Goal: Communication & Community: Answer question/provide support

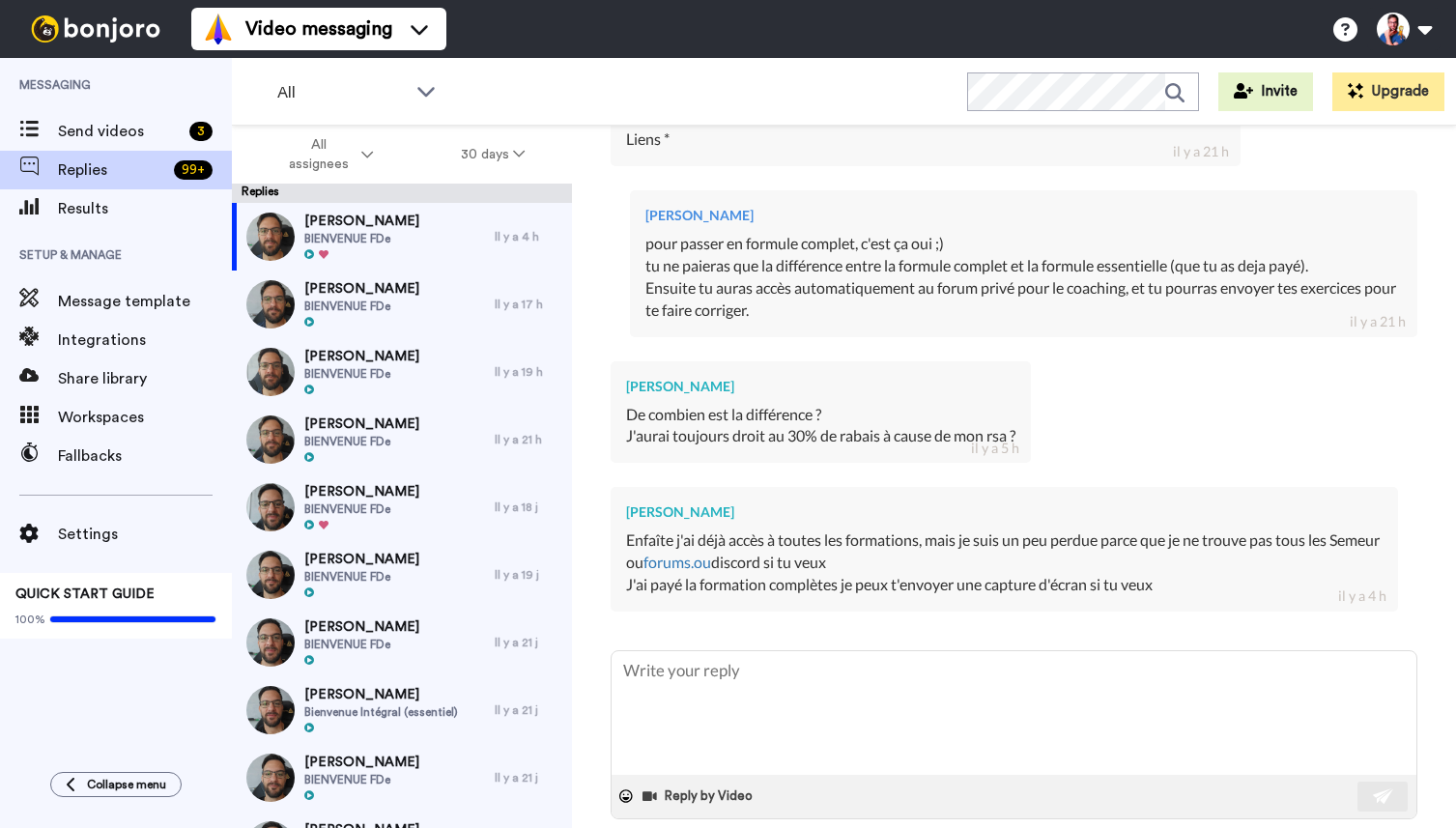
scroll to position [843, 0]
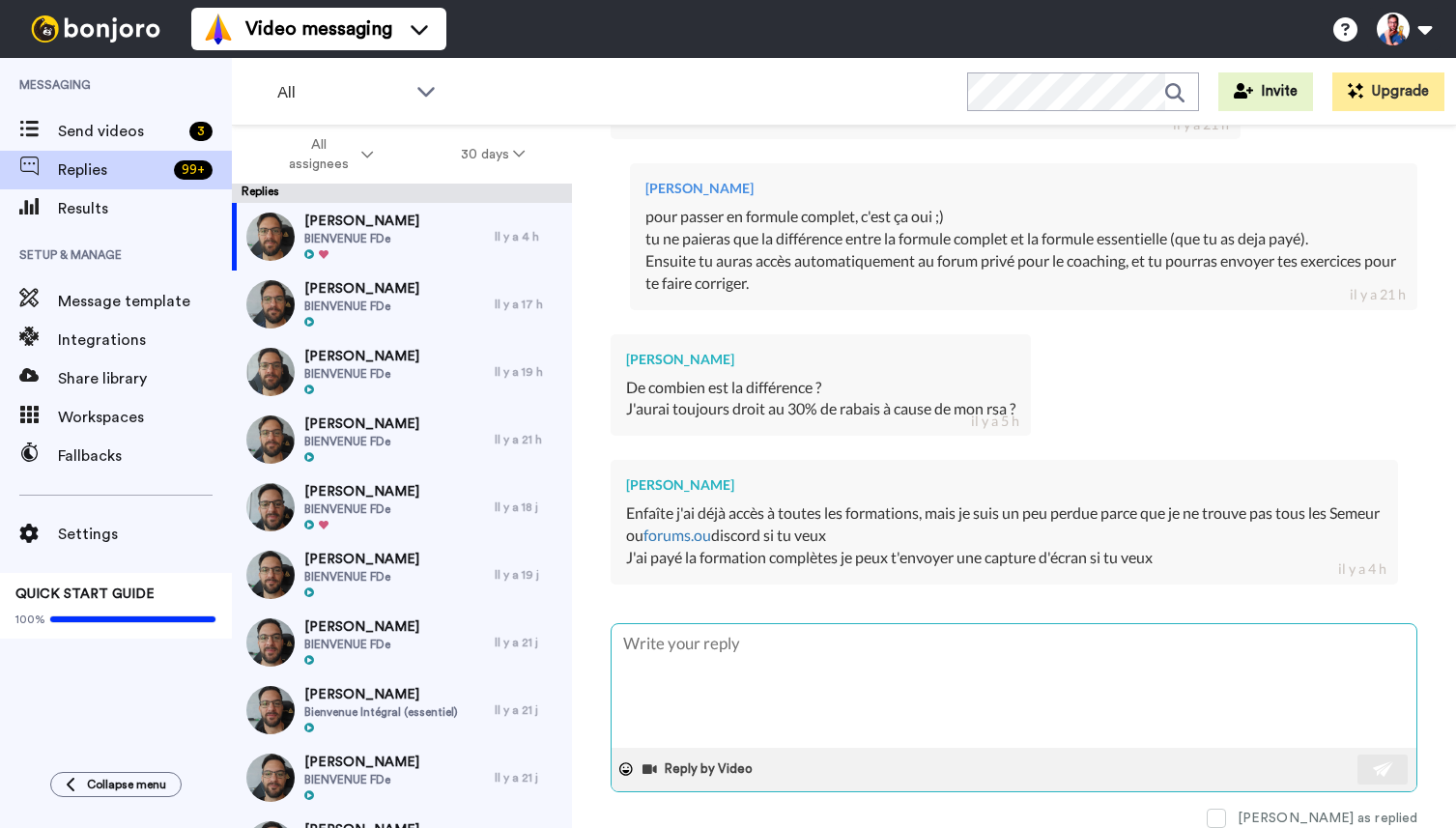
click at [810, 653] on textarea at bounding box center [1014, 686] width 805 height 123
type textarea "x"
type textarea "t"
type textarea "x"
type textarea "tu"
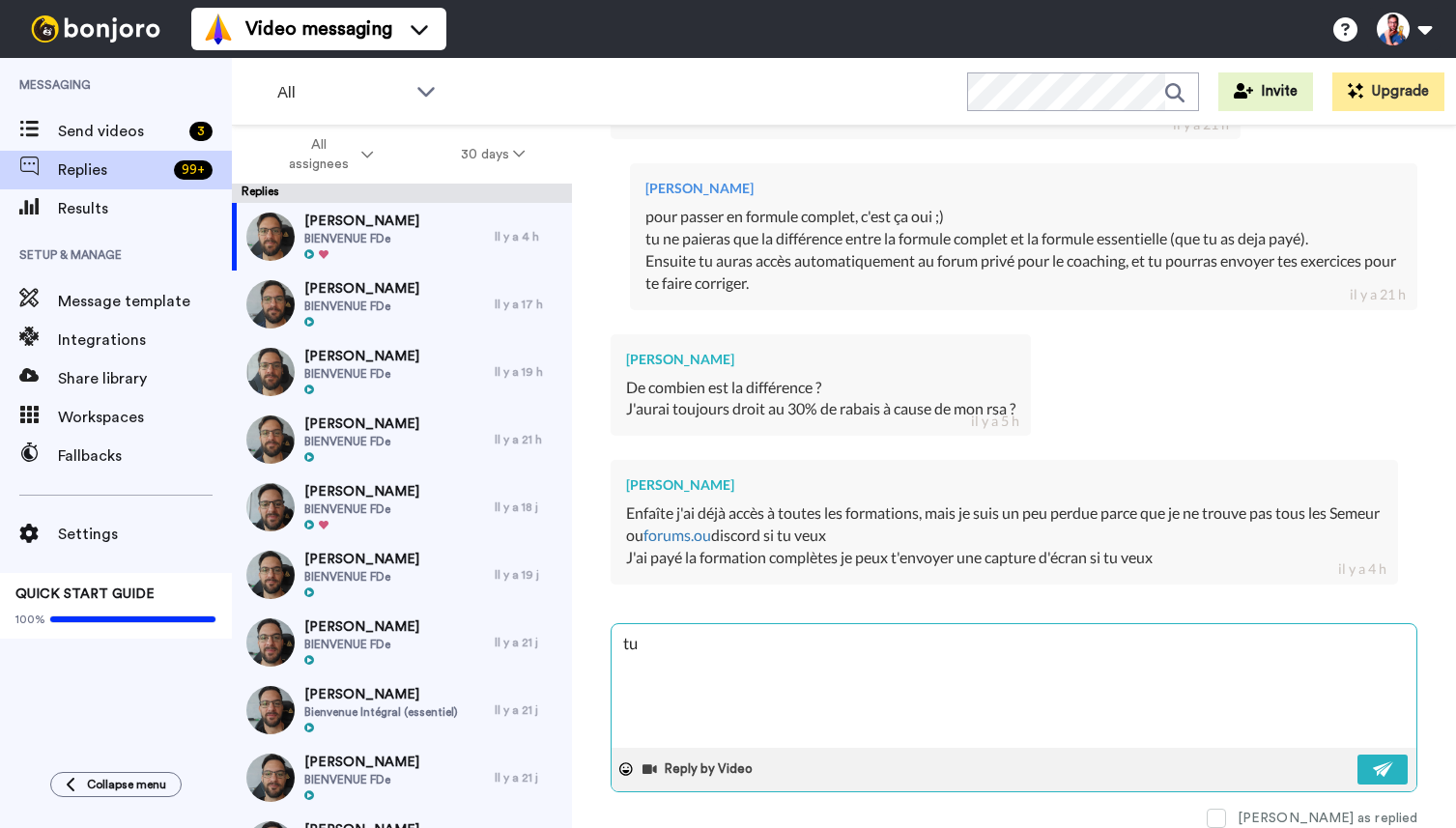
type textarea "x"
type textarea "tu"
type textarea "x"
type textarea "tu pe"
type textarea "x"
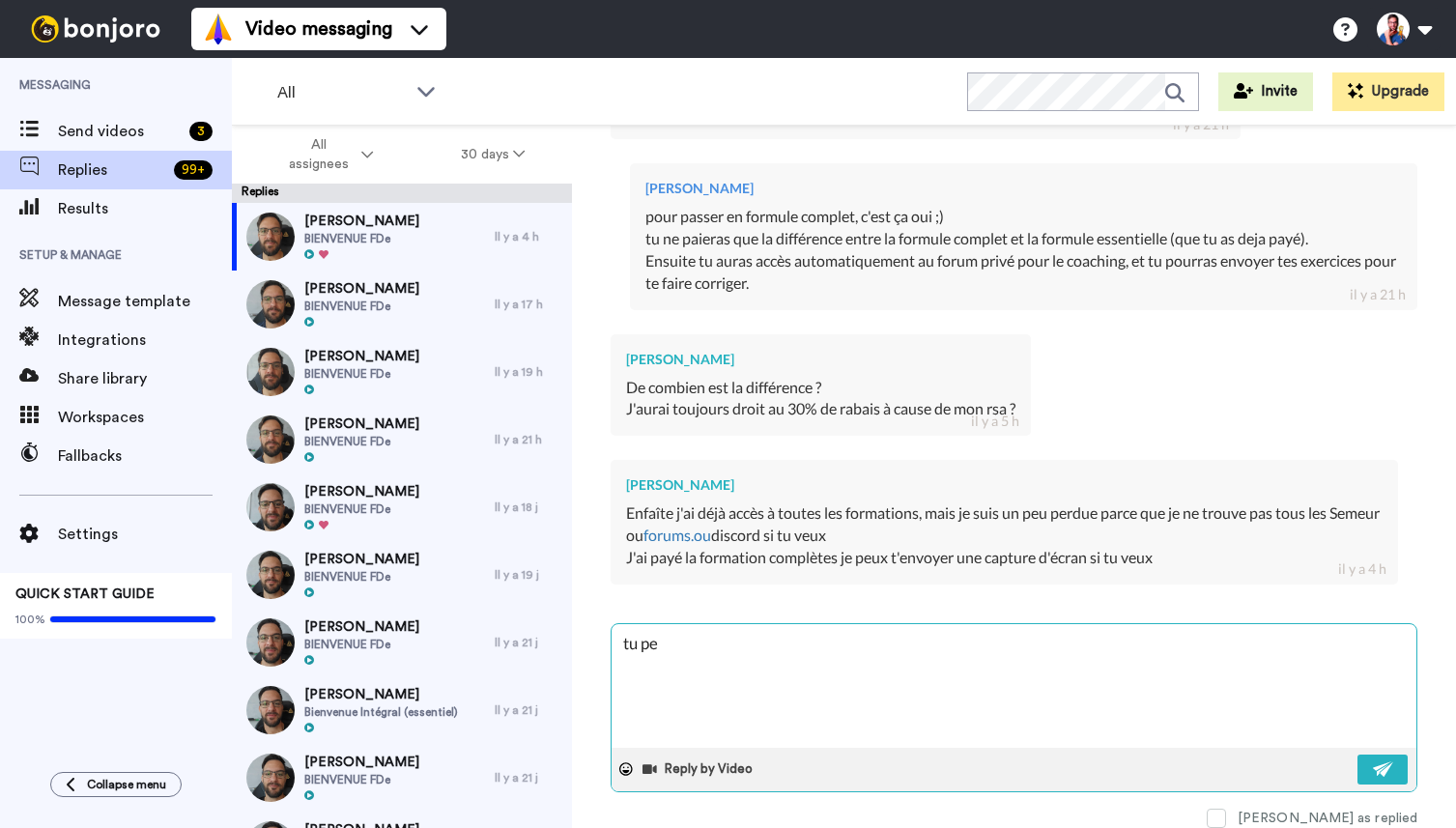
type textarea "tu peu"
type textarea "x"
type textarea "tu peux"
type textarea "x"
type textarea "tu peux"
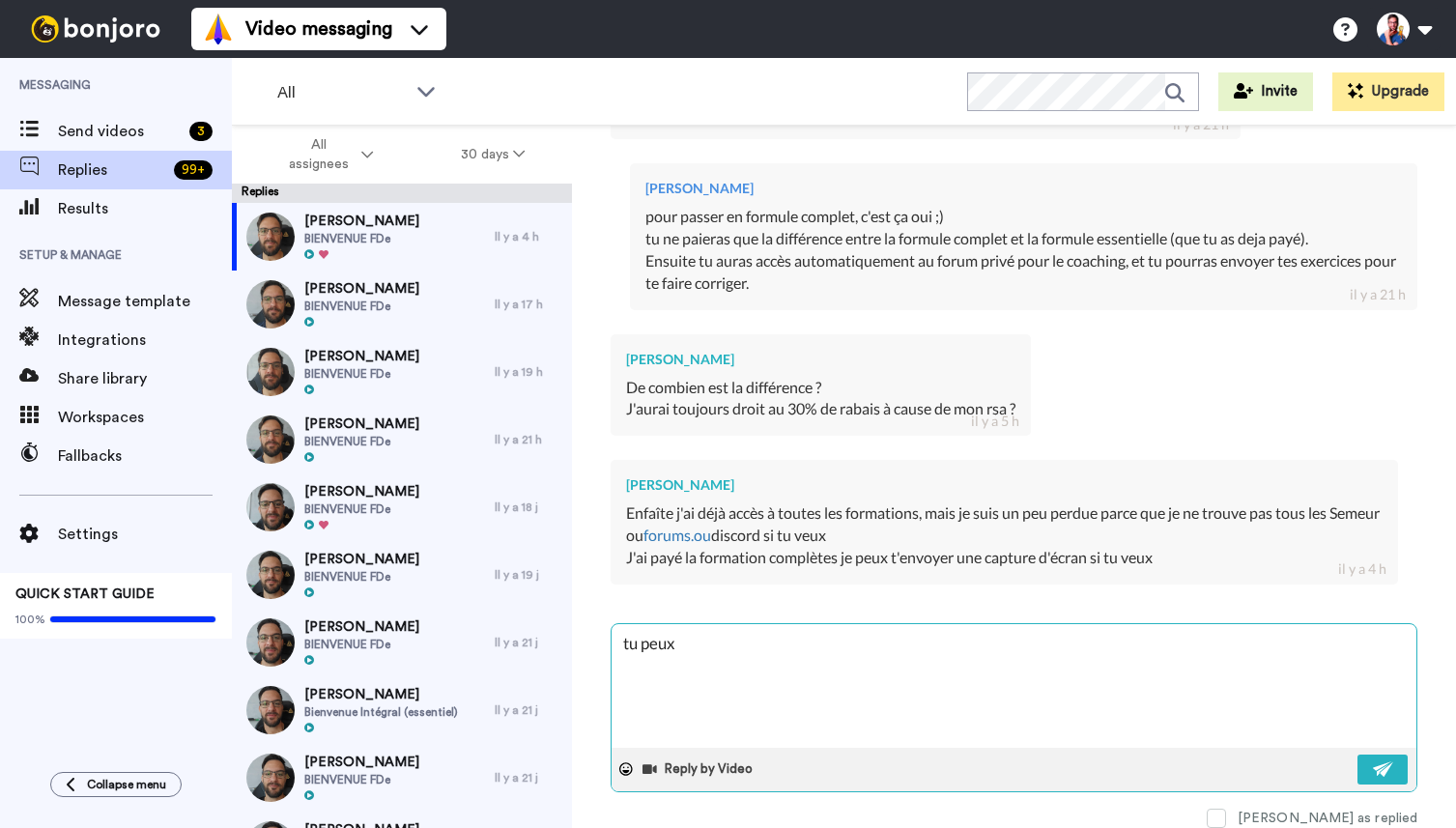
type textarea "x"
type textarea "tu peux vo"
type textarea "x"
type textarea "tu peux voir"
type textarea "x"
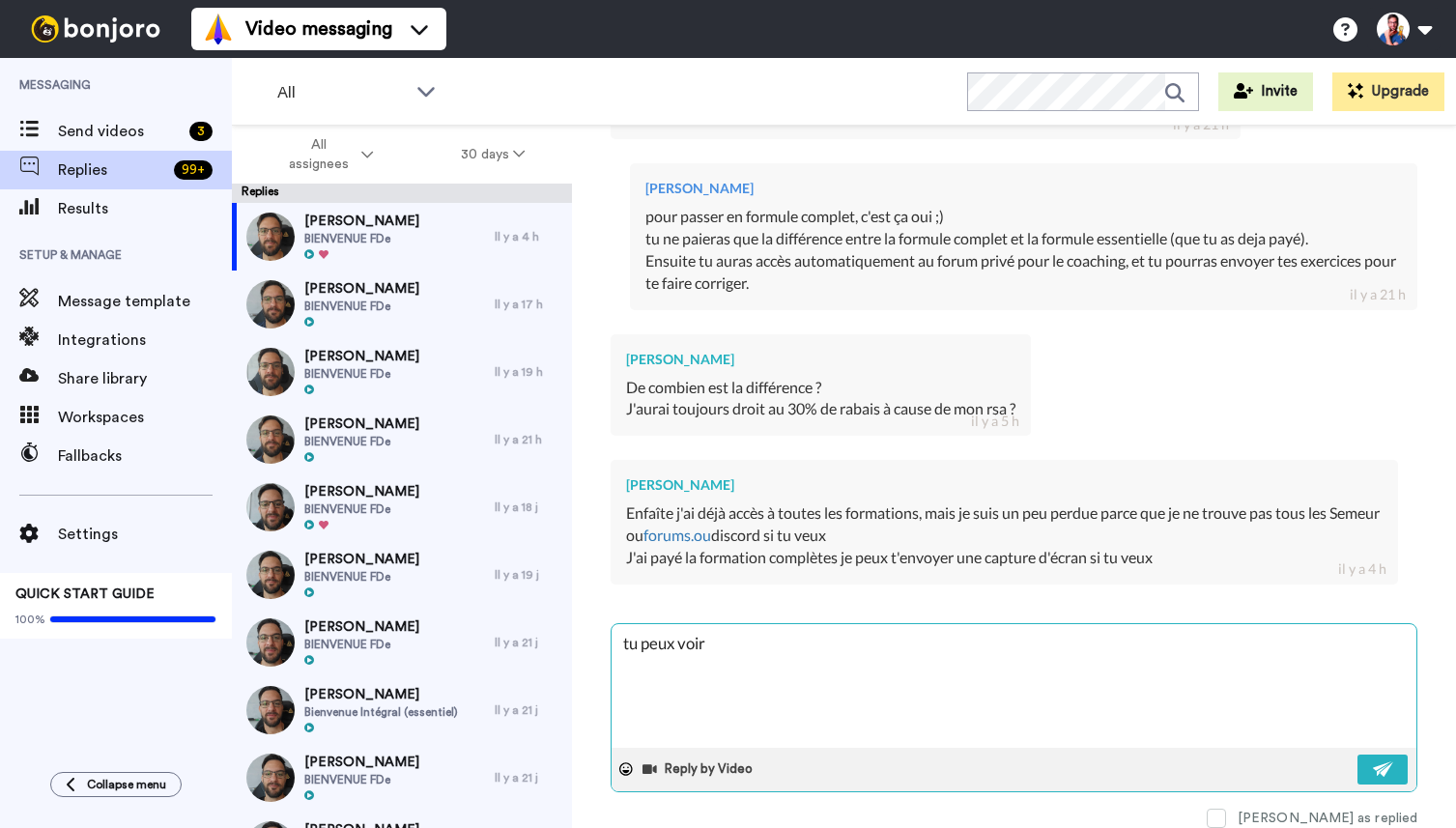
type textarea "tu peux voir"
type textarea "x"
type textarea "tu peux voir ç"
type textarea "x"
type textarea "tu peux voir ça"
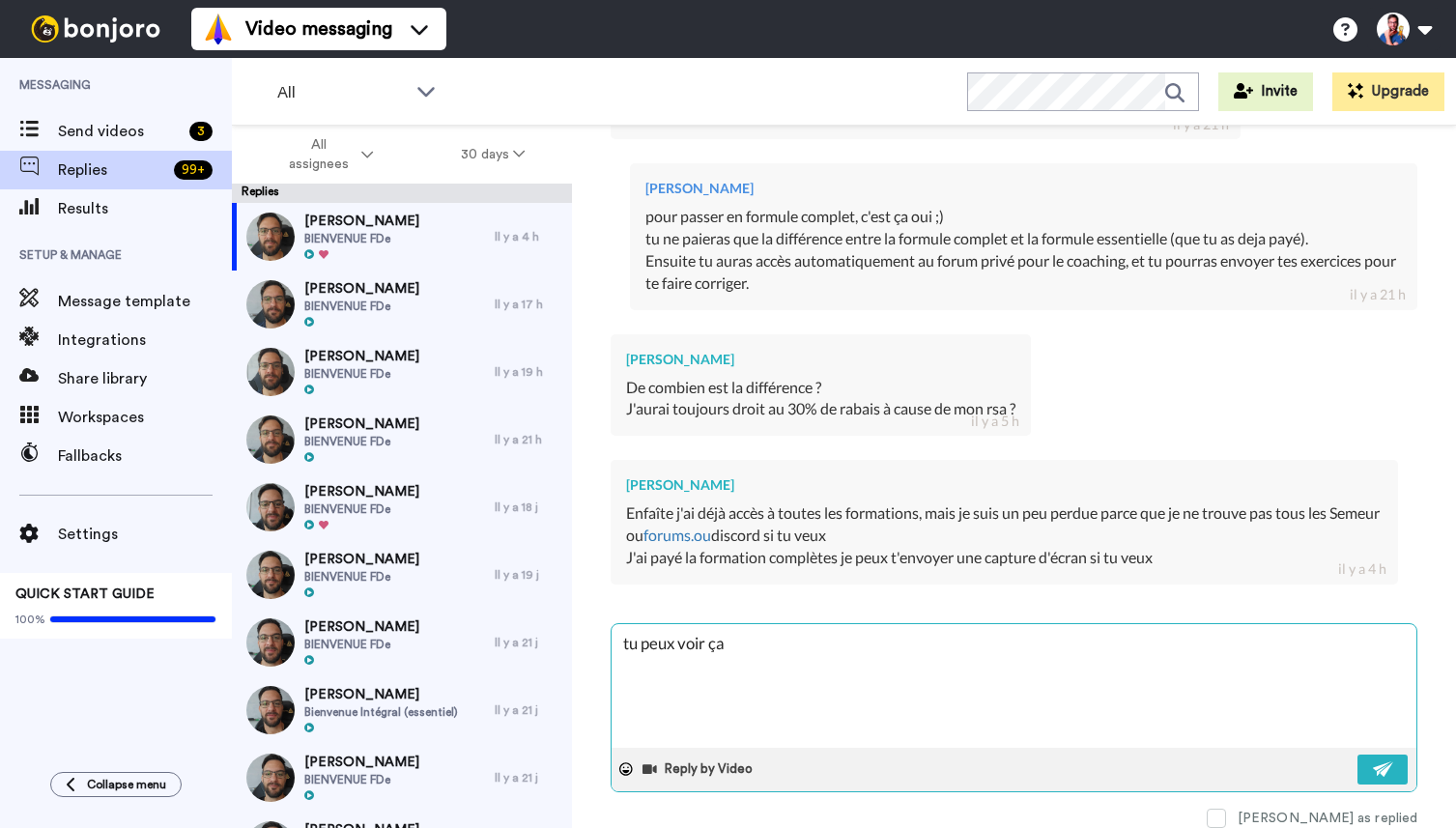
type textarea "x"
type textarea "tu peux voir ça"
type textarea "x"
type textarea "tu peux voir ça a"
type textarea "x"
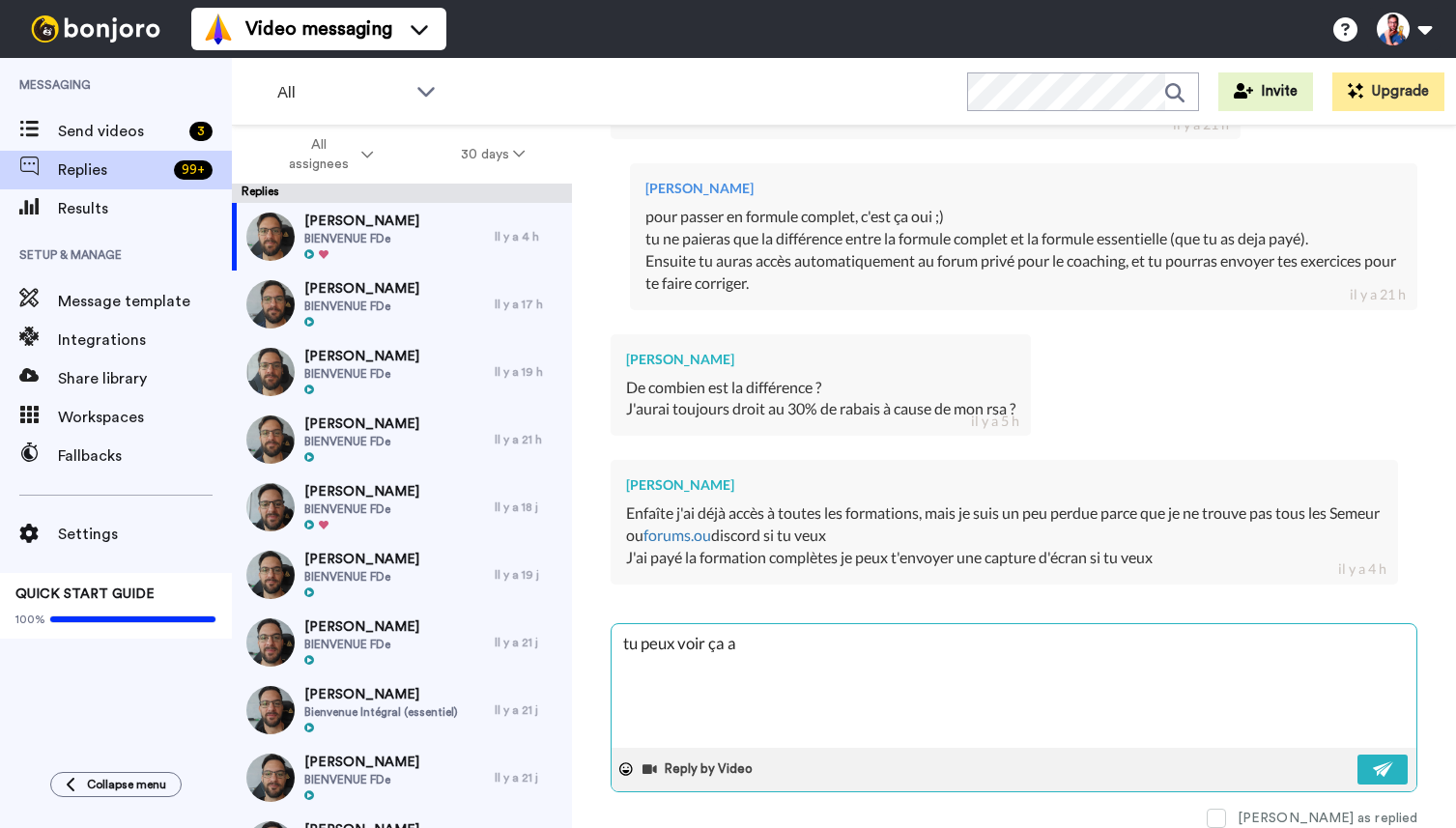
type textarea "tu peux voir ça av"
type textarea "x"
type textarea "tu peux voir ça ave"
type textarea "x"
type textarea "tu peux voir ça avec"
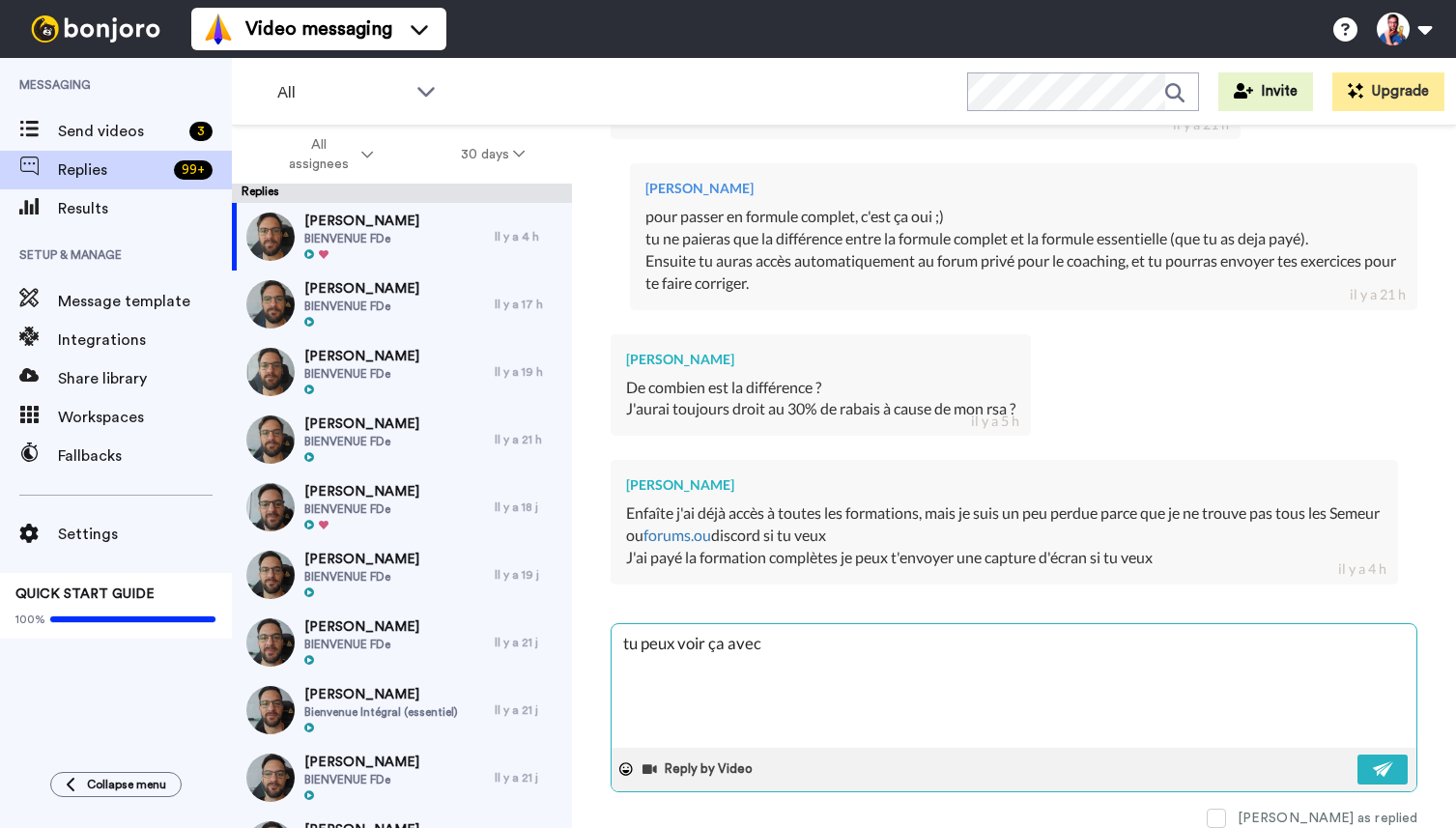
type textarea "x"
type textarea "tu peux voir ça avec"
type textarea "x"
type textarea "tu peux voir ça avec C"
type textarea "x"
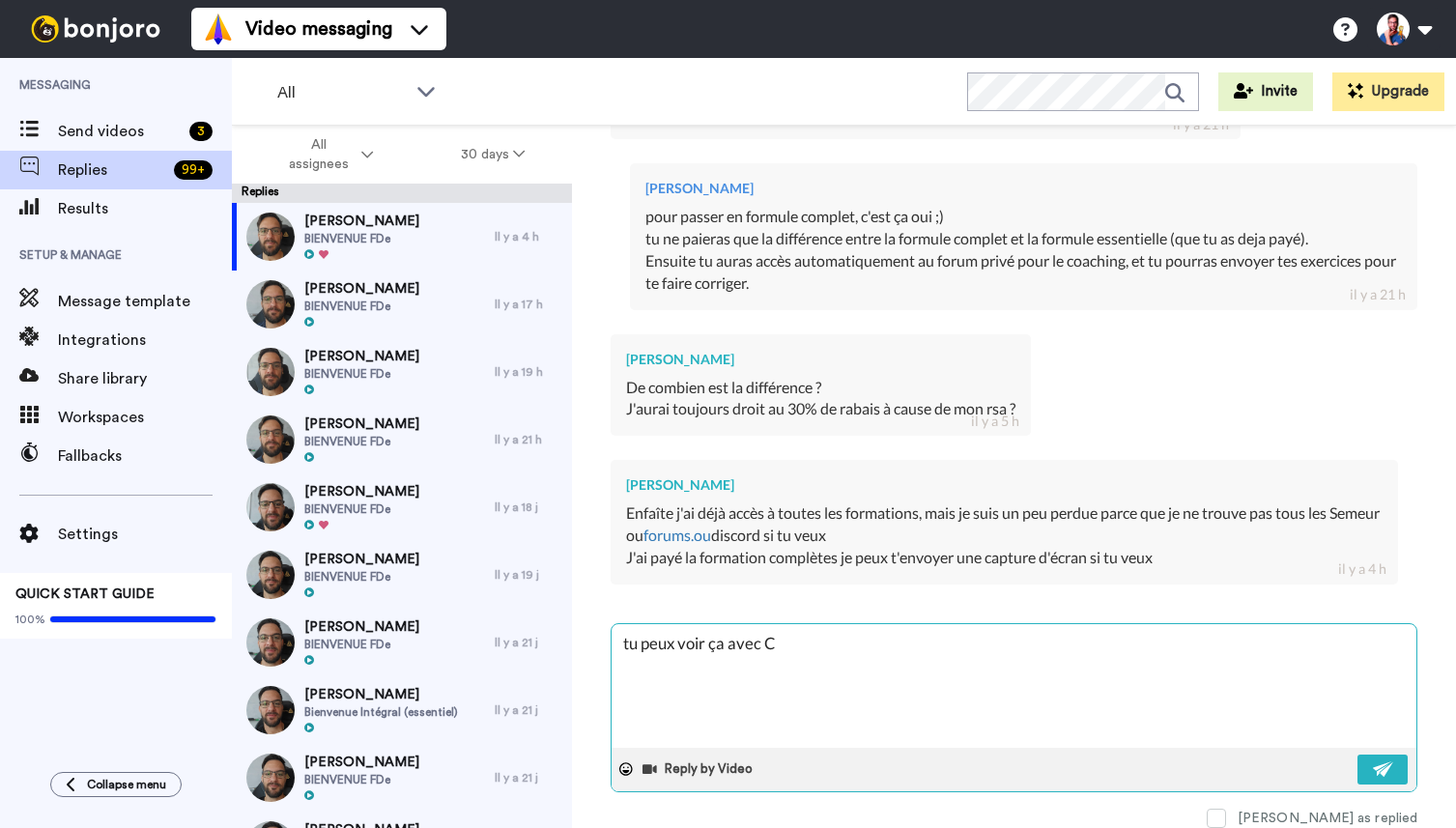
type textarea "tu peux voir ça avec [PERSON_NAME]"
type textarea "x"
type textarea "tu peux voir ça avec [PERSON_NAME]"
type textarea "x"
type textarea "tu peux voir ça avec [PERSON_NAME]"
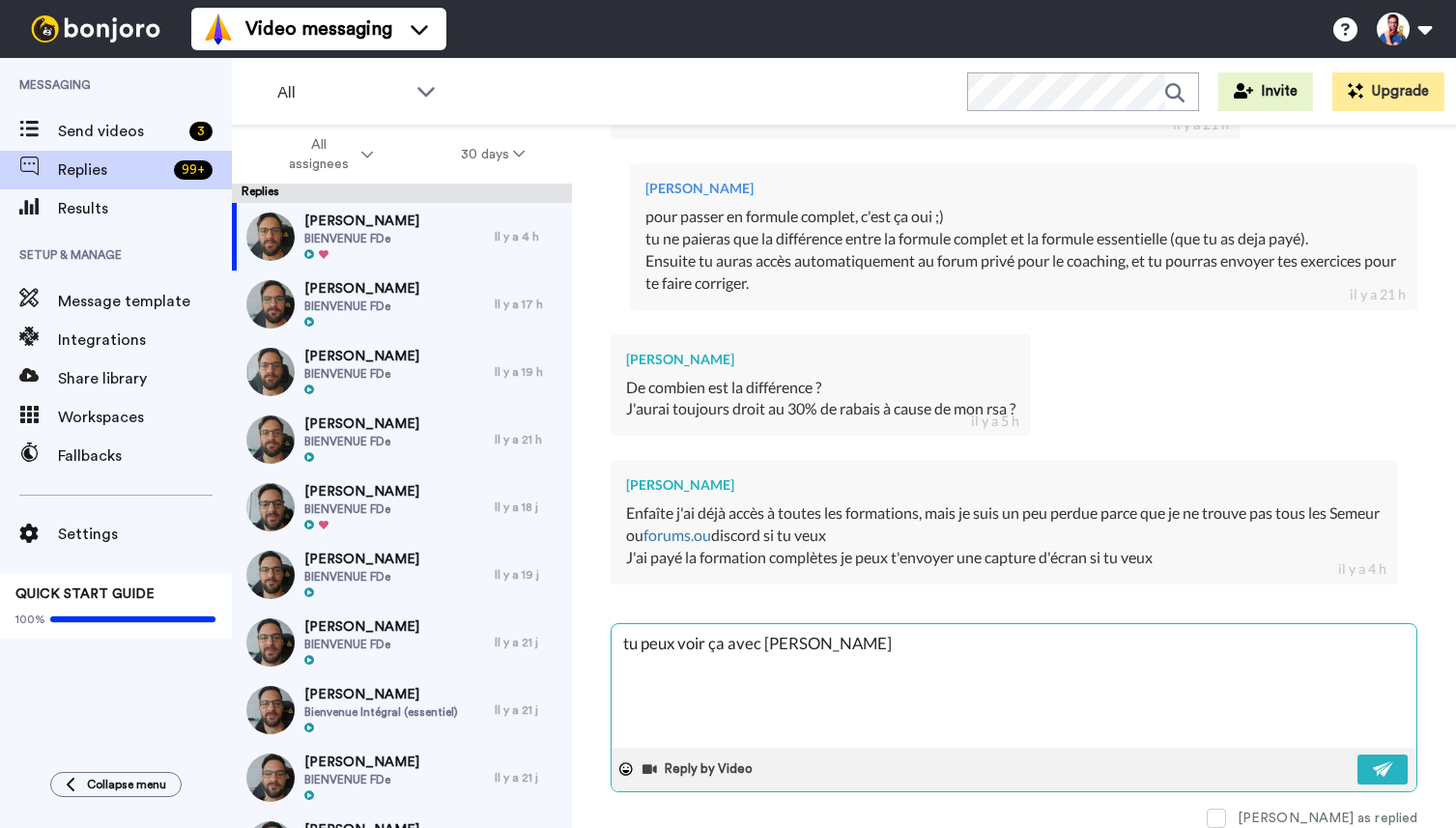
type textarea "x"
type textarea "tu peux voir ça avec [PERSON_NAME]"
type textarea "x"
type textarea "tu peux voir ça avec [PERSON_NAME]:"
type textarea "x"
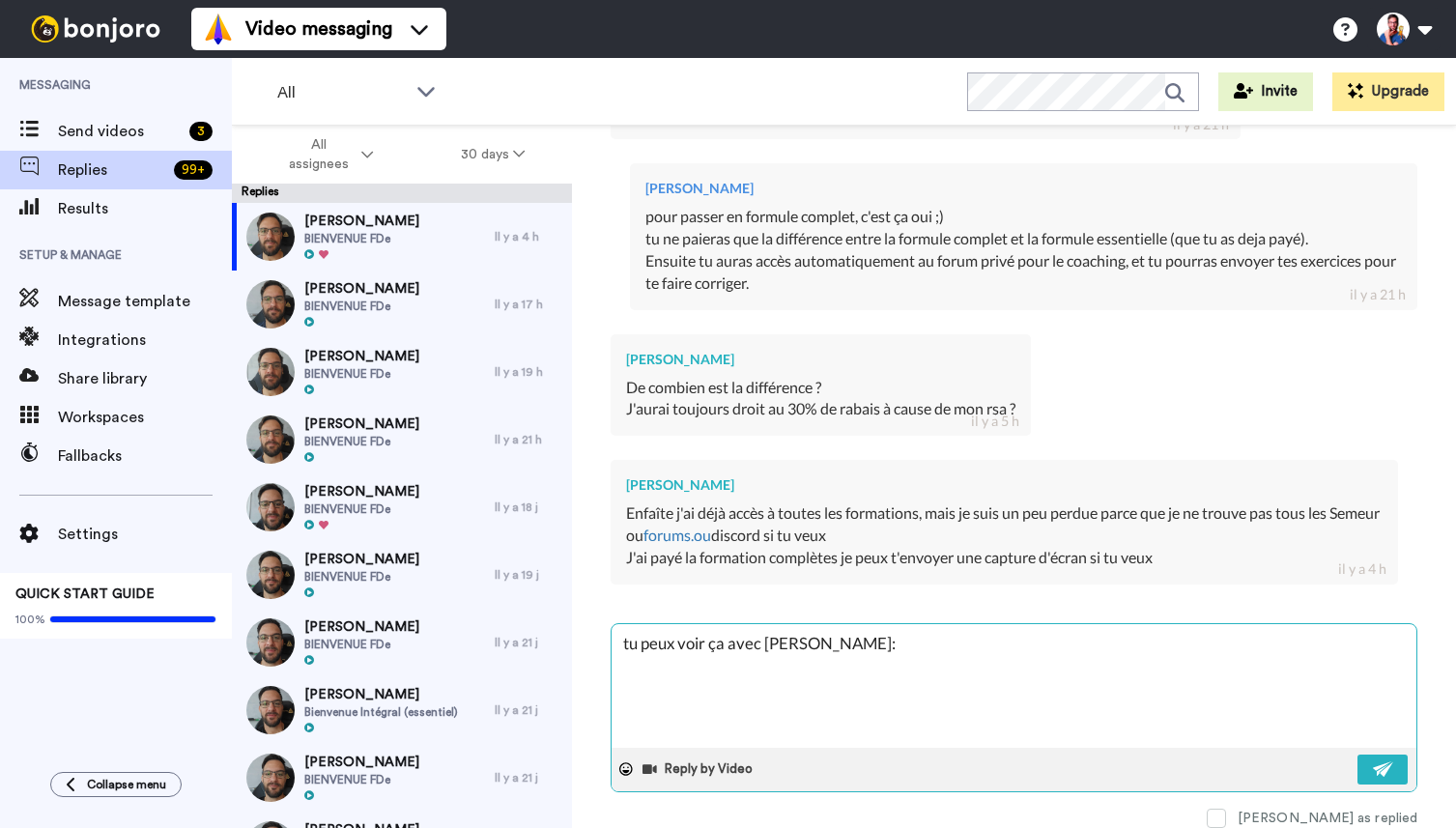
type textarea "tu peux voir ça avec [PERSON_NAME]:"
type textarea "x"
type textarea "tu peux voir ça avec [PERSON_NAME]: c"
type textarea "x"
type textarea "tu peux voir ça avec [PERSON_NAME]: co"
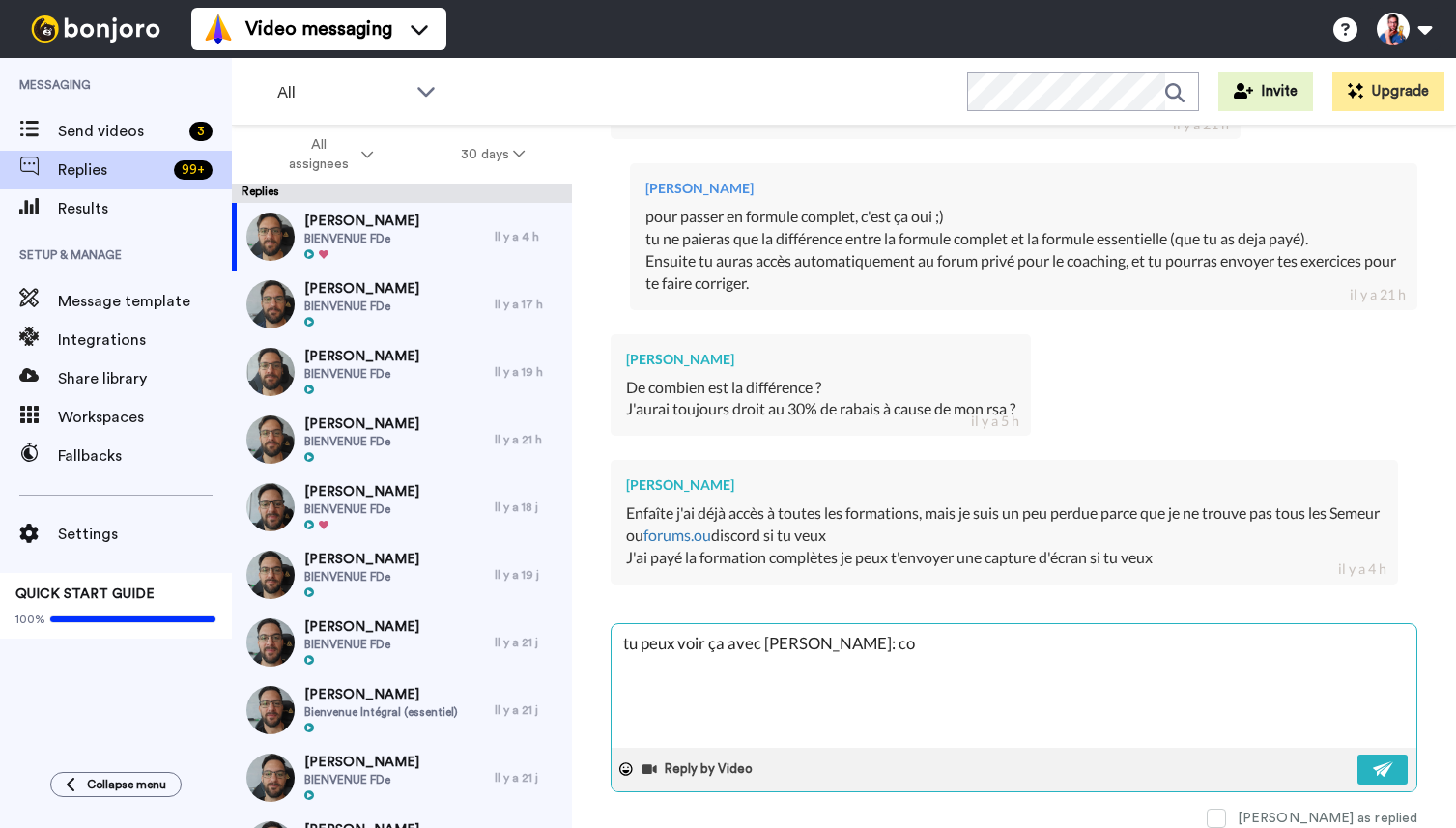
type textarea "x"
type textarea "tu peux voir ça avec [PERSON_NAME]: con"
type textarea "x"
type textarea "tu peux voir ça avec [PERSON_NAME]: cont"
type textarea "x"
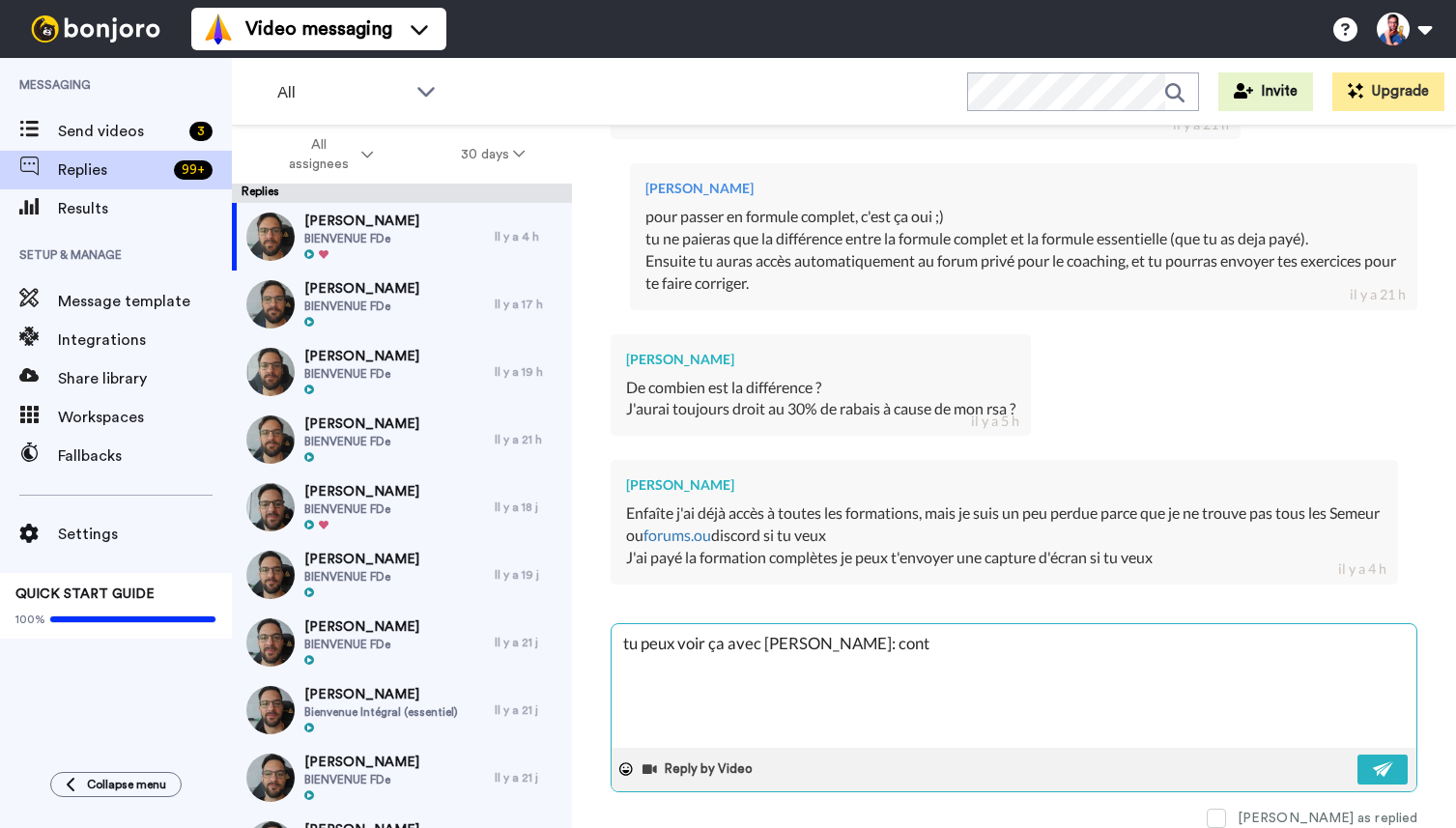
type textarea "tu peux voir ça avec [PERSON_NAME]: conta"
type textarea "x"
type textarea "tu peux voir ça avec [PERSON_NAME]: contac"
type textarea "x"
type textarea "tu peux voir ça avec [PERSON_NAME]: contact"
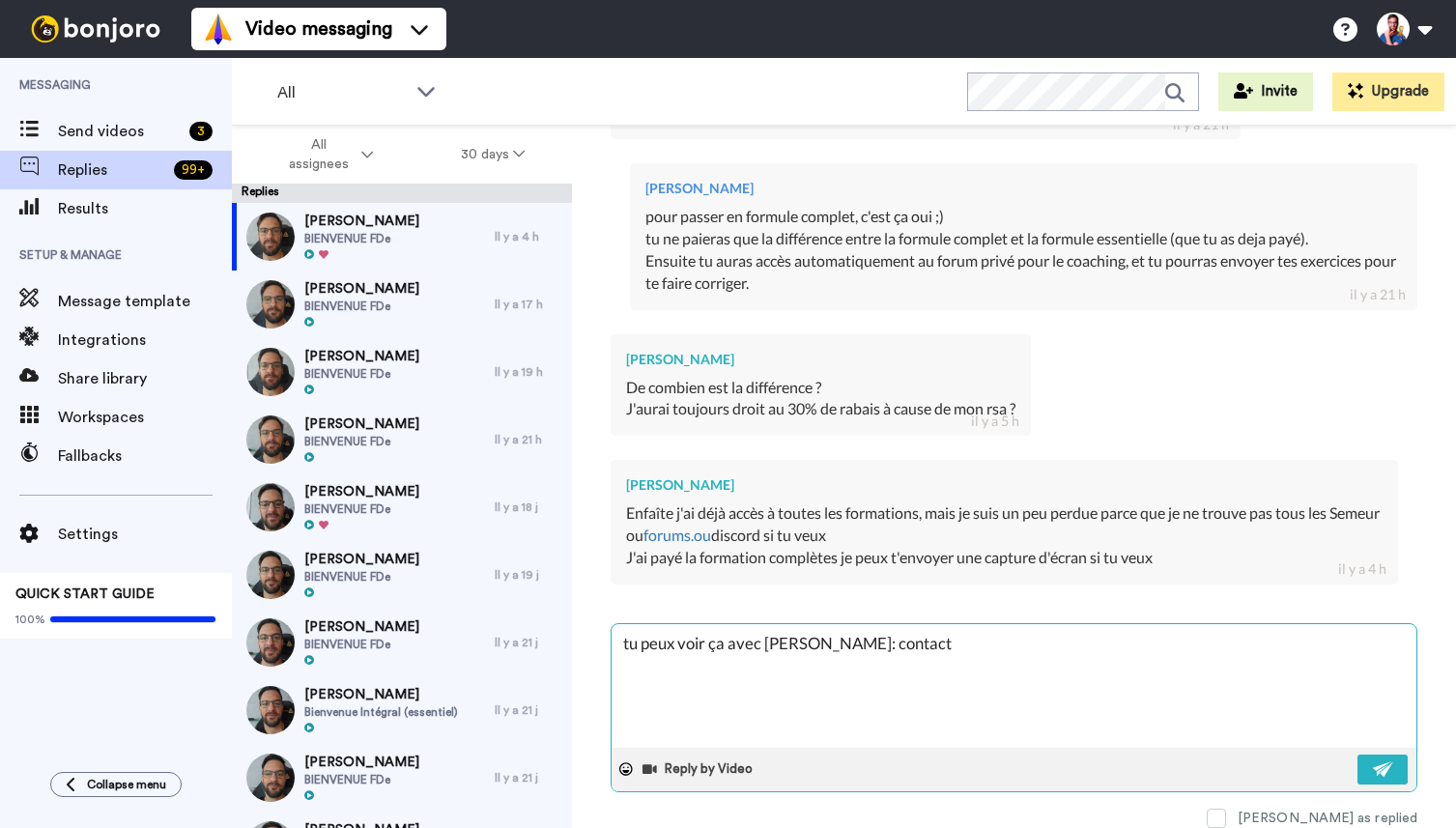
type textarea "x"
type textarea "tu peux voir ça avec [PERSON_NAME]: contact@"
type textarea "x"
type textarea "tu peux voir ça avec [PERSON_NAME]: contact@a"
type textarea "x"
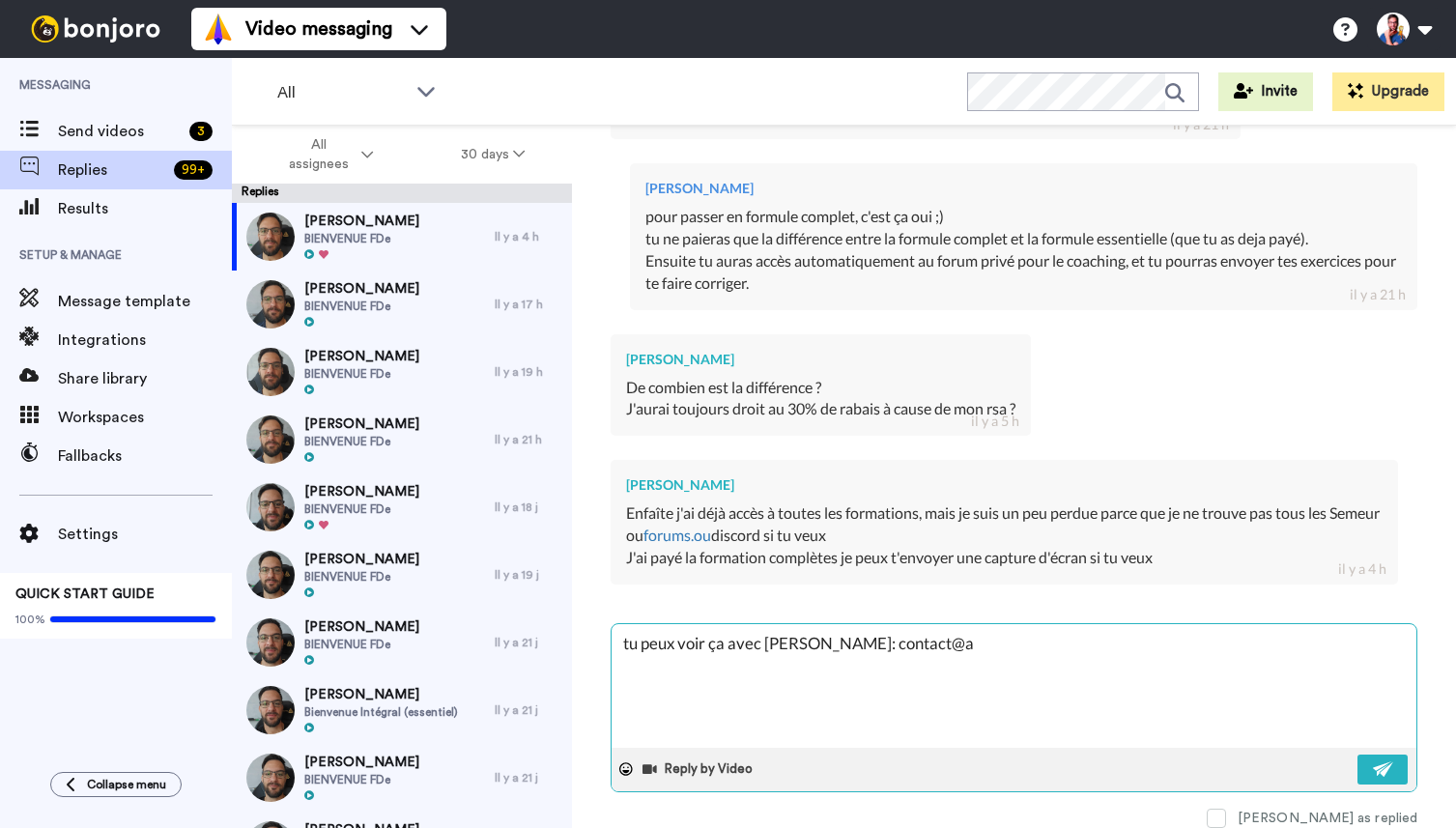
type textarea "tu peux voir ça avec [PERSON_NAME]: contact@ap"
type textarea "x"
type textarea "tu peux voir ça avec [PERSON_NAME]: contact@app"
type textarea "x"
type textarea "tu peux voir ça avec [PERSON_NAME]: contact@appr"
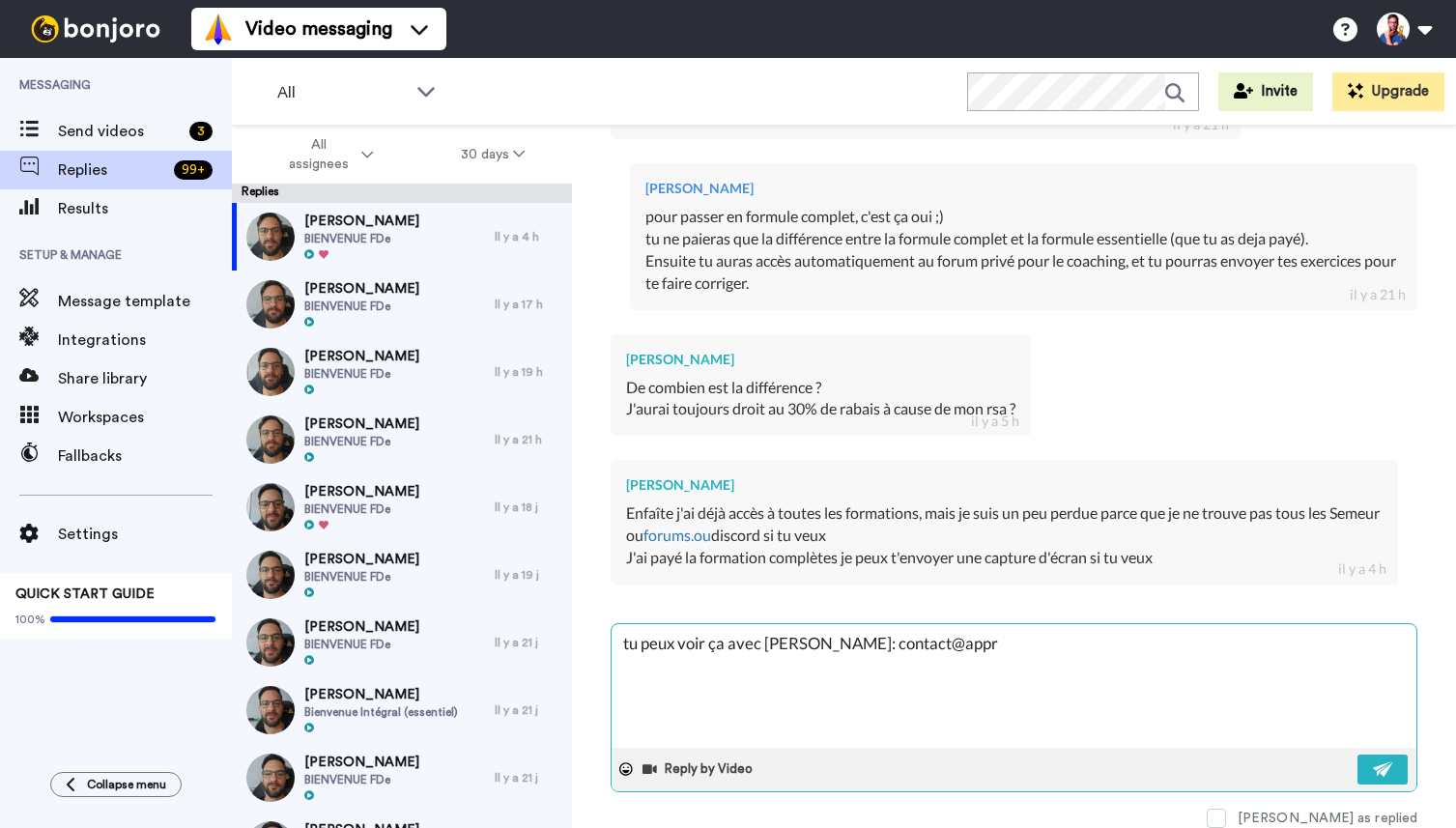
type textarea "x"
type textarea "tu peux voir ça avec [PERSON_NAME]: contact@appre"
type textarea "x"
type textarea "tu peux voir ça avec [PERSON_NAME]: contact@appren"
type textarea "x"
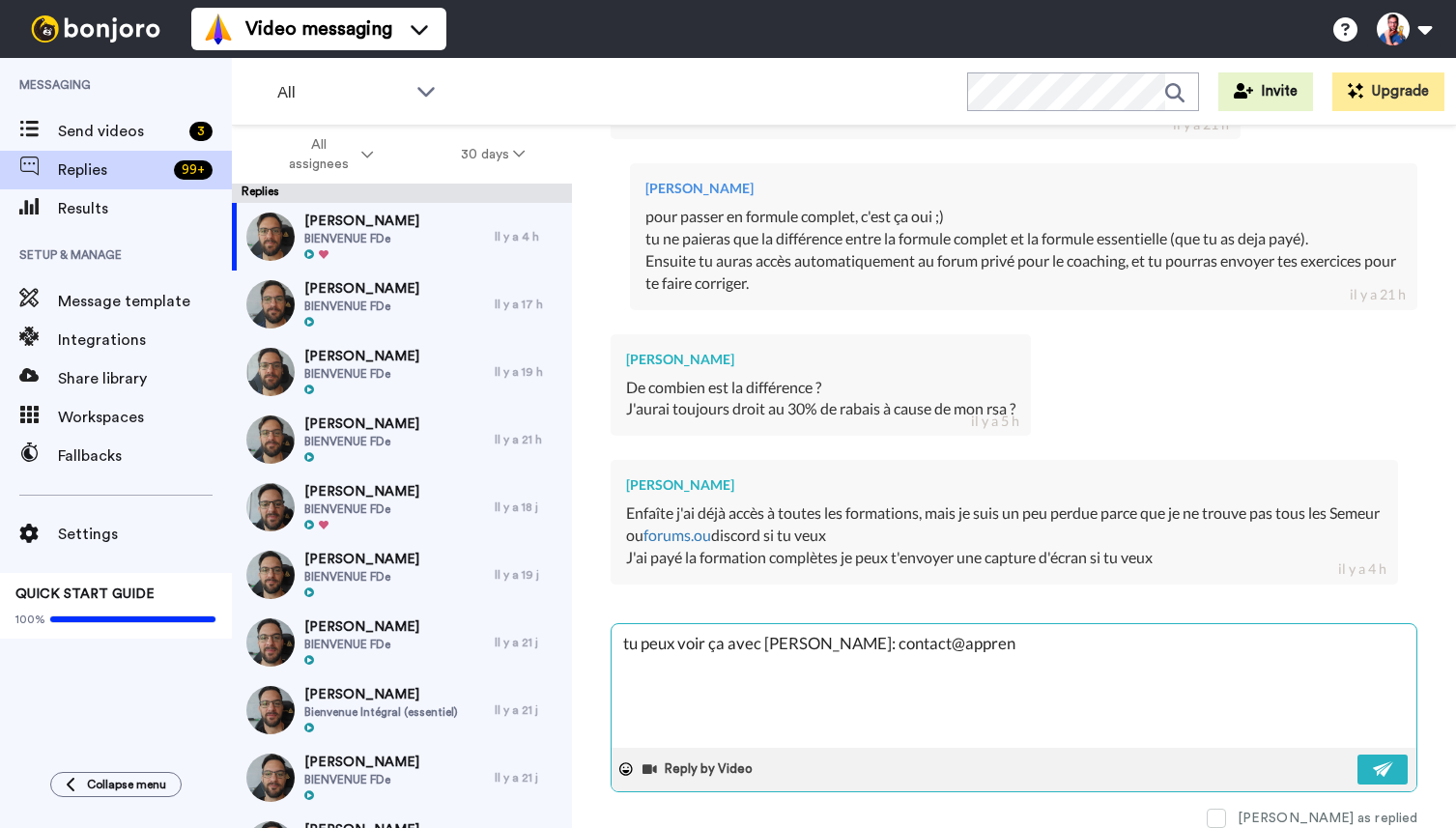
type textarea "tu peux voir ça avec [PERSON_NAME]: contact@apprend"
type textarea "x"
type textarea "tu peux voir ça avec [PERSON_NAME]: contact@apprendr"
type textarea "x"
type textarea "tu peux voir ça avec [PERSON_NAME]: contact@apprendre"
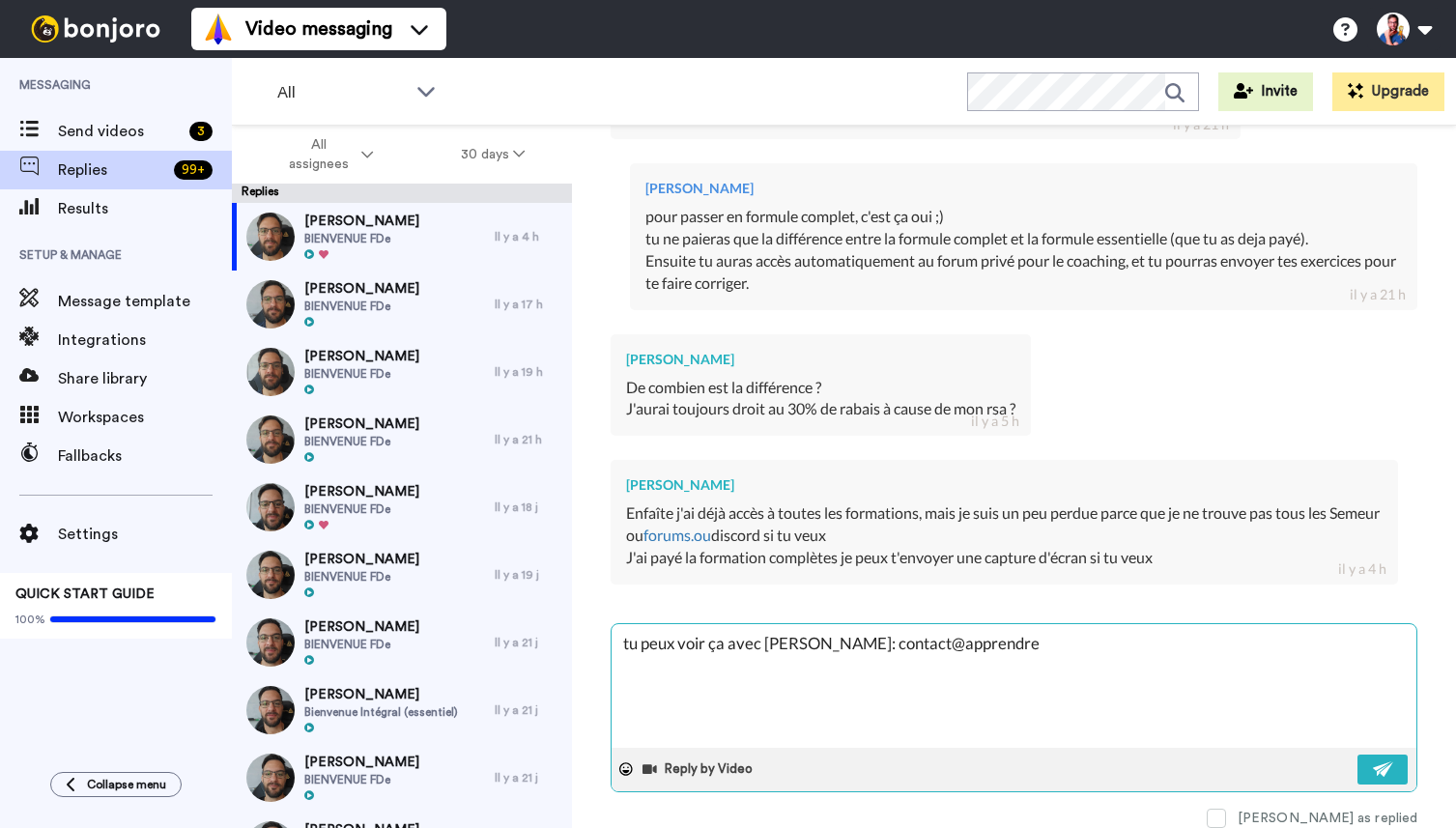
type textarea "x"
type textarea "tu peux voir ça avec [PERSON_NAME]: contact@apprendre-"
type textarea "x"
type textarea "tu peux voir ça avec [PERSON_NAME]: contact@apprendre-a"
type textarea "x"
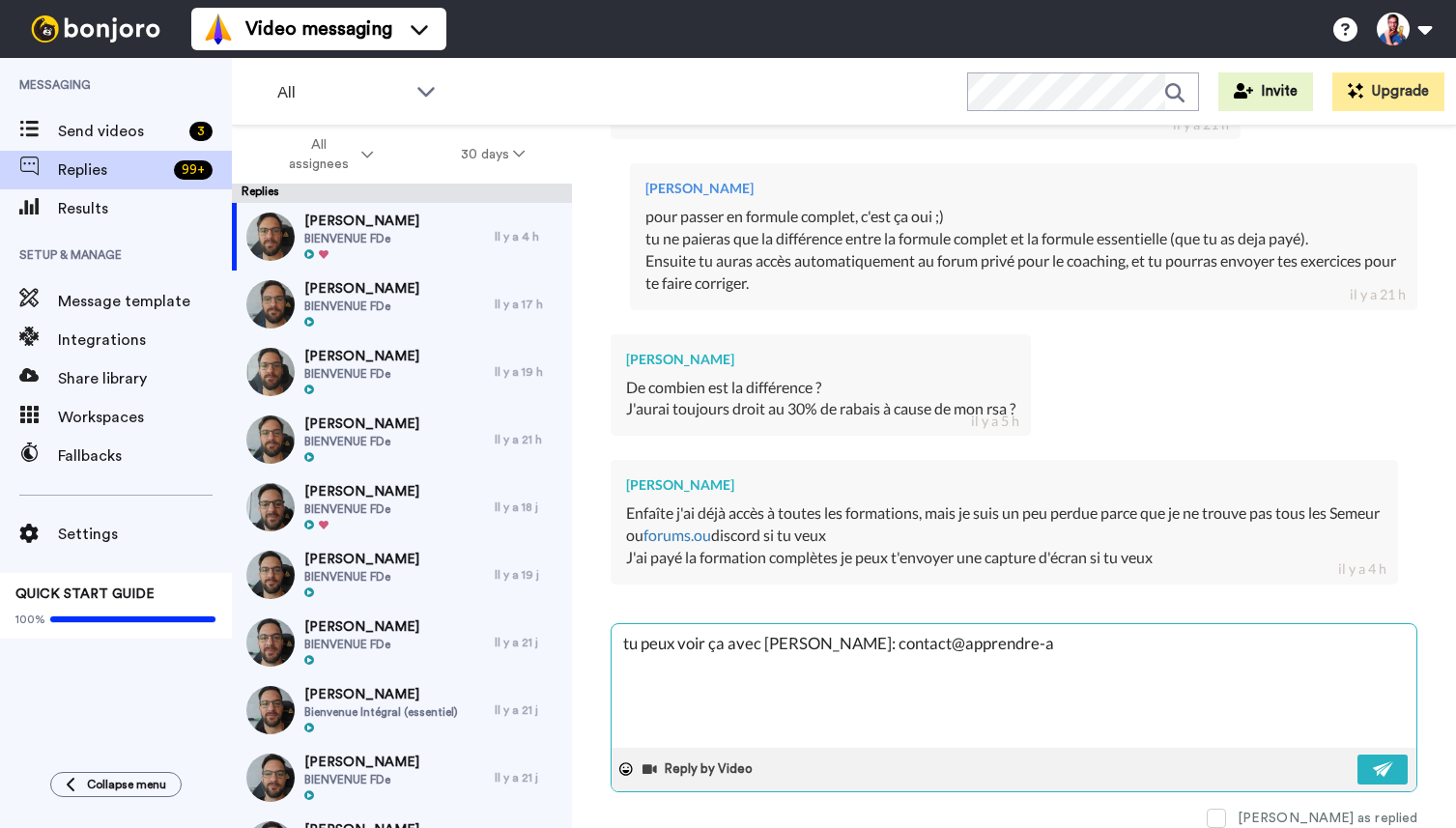
type textarea "tu peux voir ça avec [PERSON_NAME]: contact@apprendre-a-"
type textarea "x"
type textarea "tu peux voir ça avec [PERSON_NAME]: contact@apprendre-a-d"
type textarea "x"
type textarea "tu peux voir ça avec [PERSON_NAME]: contact@apprendre-a-de"
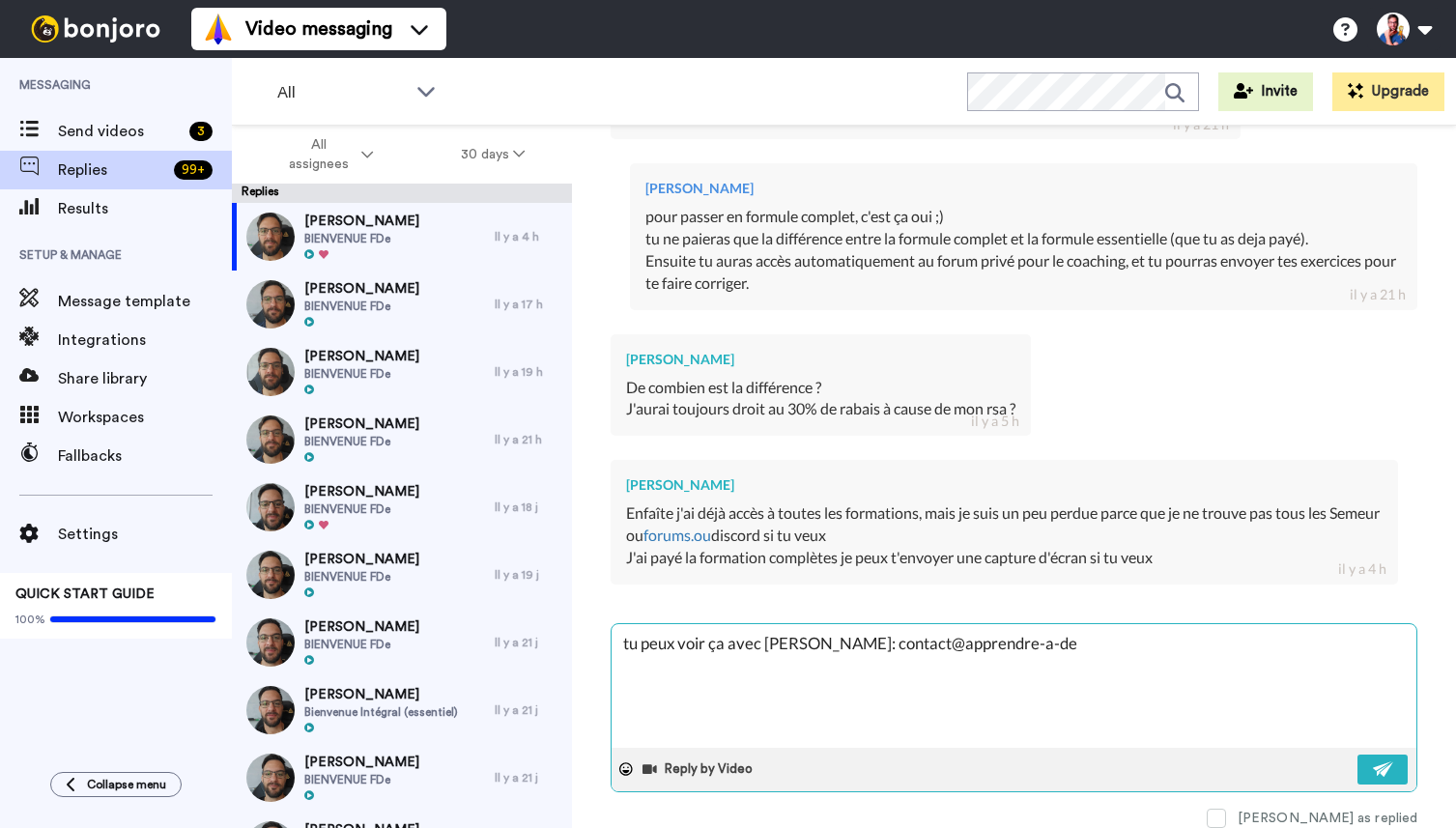
type textarea "x"
type textarea "tu peux voir ça avec [PERSON_NAME]: contact@apprendre-a-des"
type textarea "x"
type textarea "tu peux voir ça avec [PERSON_NAME]: contact@apprendre-a-dess"
type textarea "x"
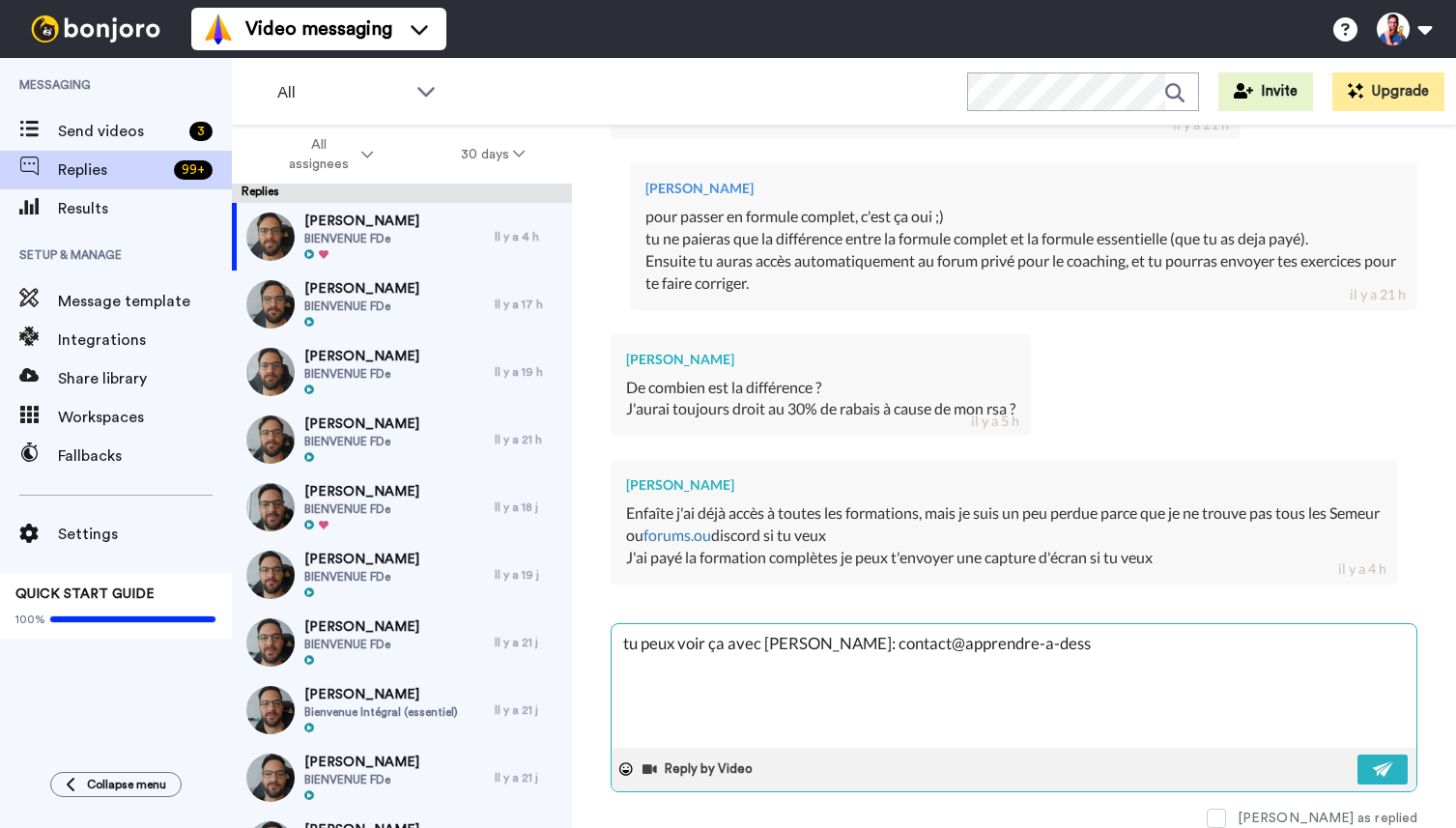
type textarea "tu peux voir ça avec [PERSON_NAME]: contact@apprendre-a-dessi"
type textarea "x"
type textarea "tu peux voir ça avec [PERSON_NAME]: contact@apprendre-a-dessin"
type textarea "x"
type textarea "tu peux voir ça avec [PERSON_NAME]: contact@apprendre-a-dessinr"
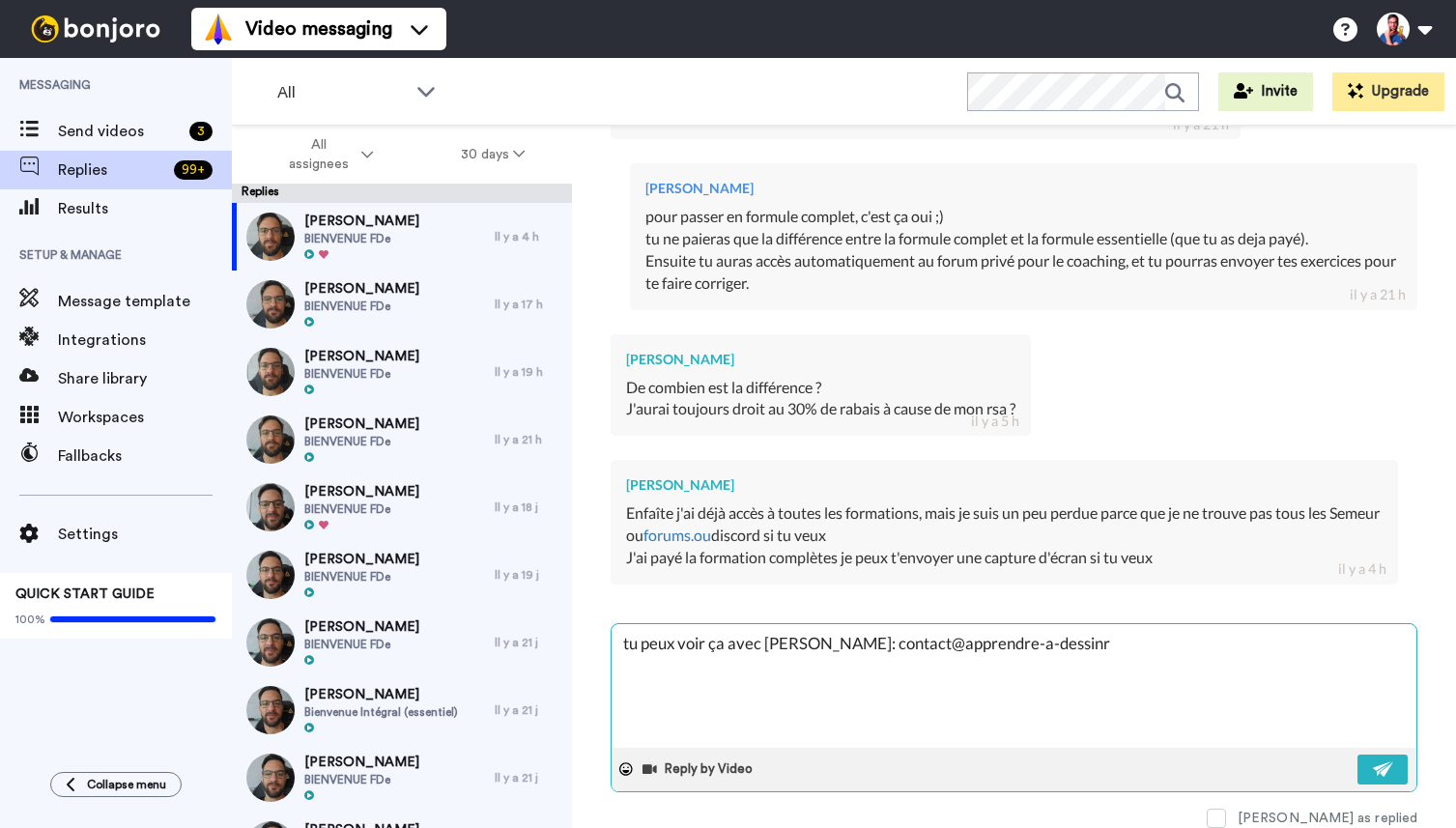
type textarea "x"
type textarea "tu peux voir ça avec [PERSON_NAME]: contact@apprendre-a-dessinr."
type textarea "x"
type textarea "tu peux voir ça avec [PERSON_NAME]: contact@apprendre-a-dessinr.o"
type textarea "x"
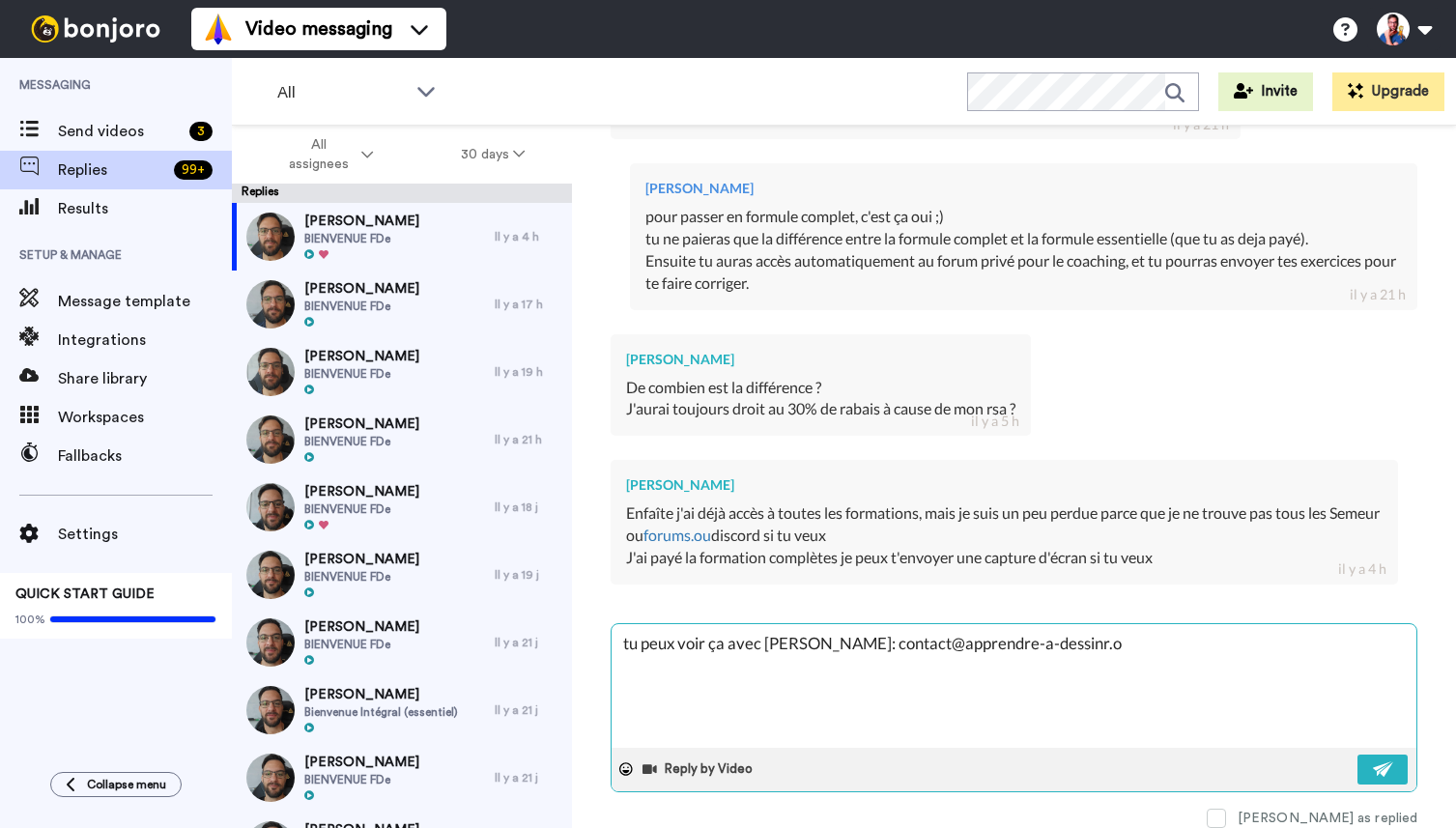
type textarea "tu peux voir ça avec [PERSON_NAME]: contact@apprendre-a-dessinr."
type textarea "x"
type textarea "tu peux voir ça avec [PERSON_NAME]: contact@apprendre-a-dessinr"
type textarea "x"
type textarea "tu peux voir ça avec [PERSON_NAME]: contact@apprendre-a-dessin"
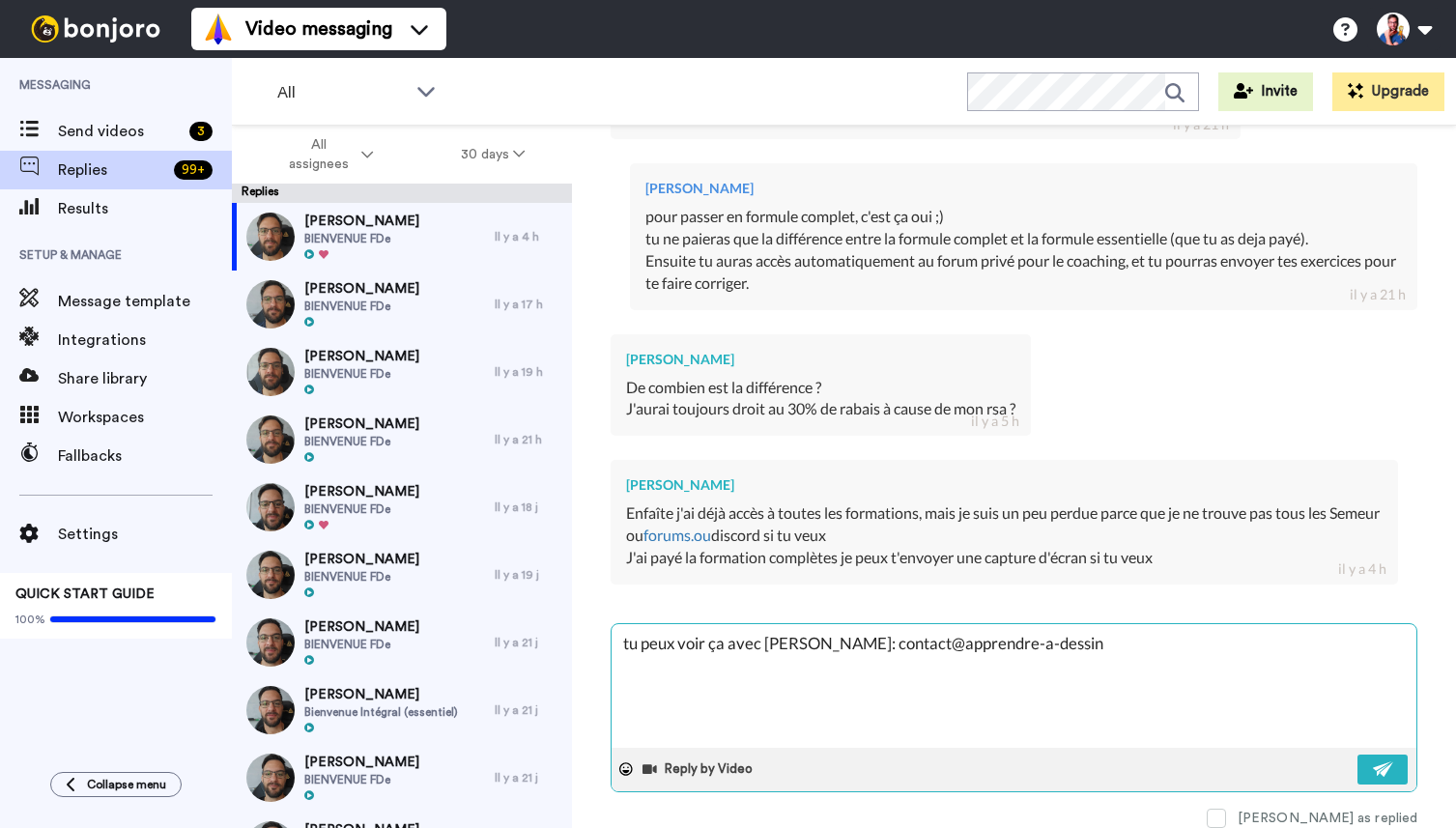
type textarea "x"
type textarea "tu peux voir ça avec [PERSON_NAME]: contact@apprendre-a-dessine"
type textarea "x"
type textarea "tu peux voir ça avec [PERSON_NAME]: contact@apprendre-a-dessiner"
type textarea "x"
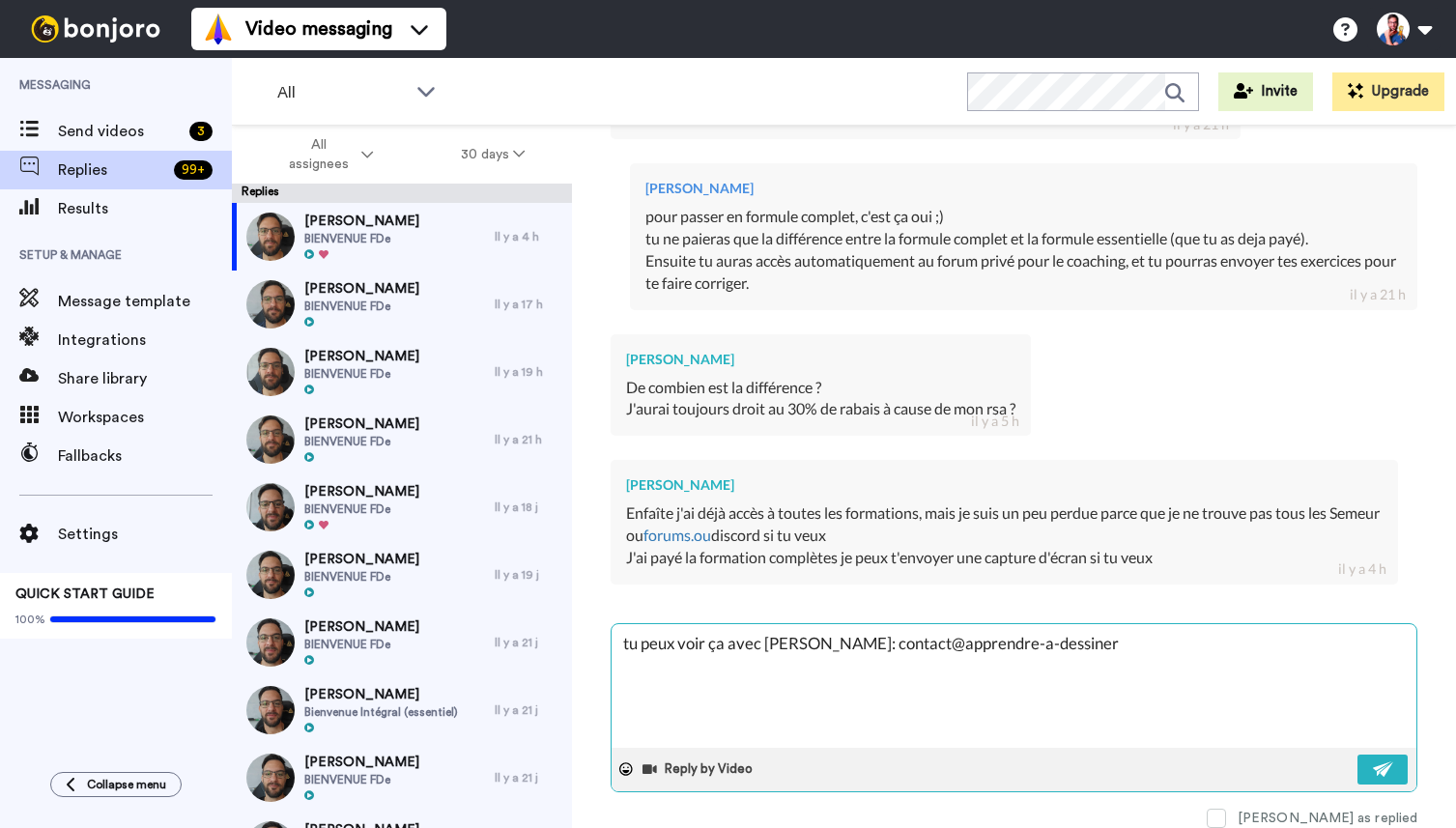
type textarea "tu peux voir ça avec [PERSON_NAME]: contact@apprendre-a-dessiner."
type textarea "x"
type textarea "tu peux voir ça avec [PERSON_NAME]: contact@apprendre-a-dessiner.o"
type textarea "x"
type textarea "tu peux voir ça avec [PERSON_NAME]: [EMAIL_ADDRESS]"
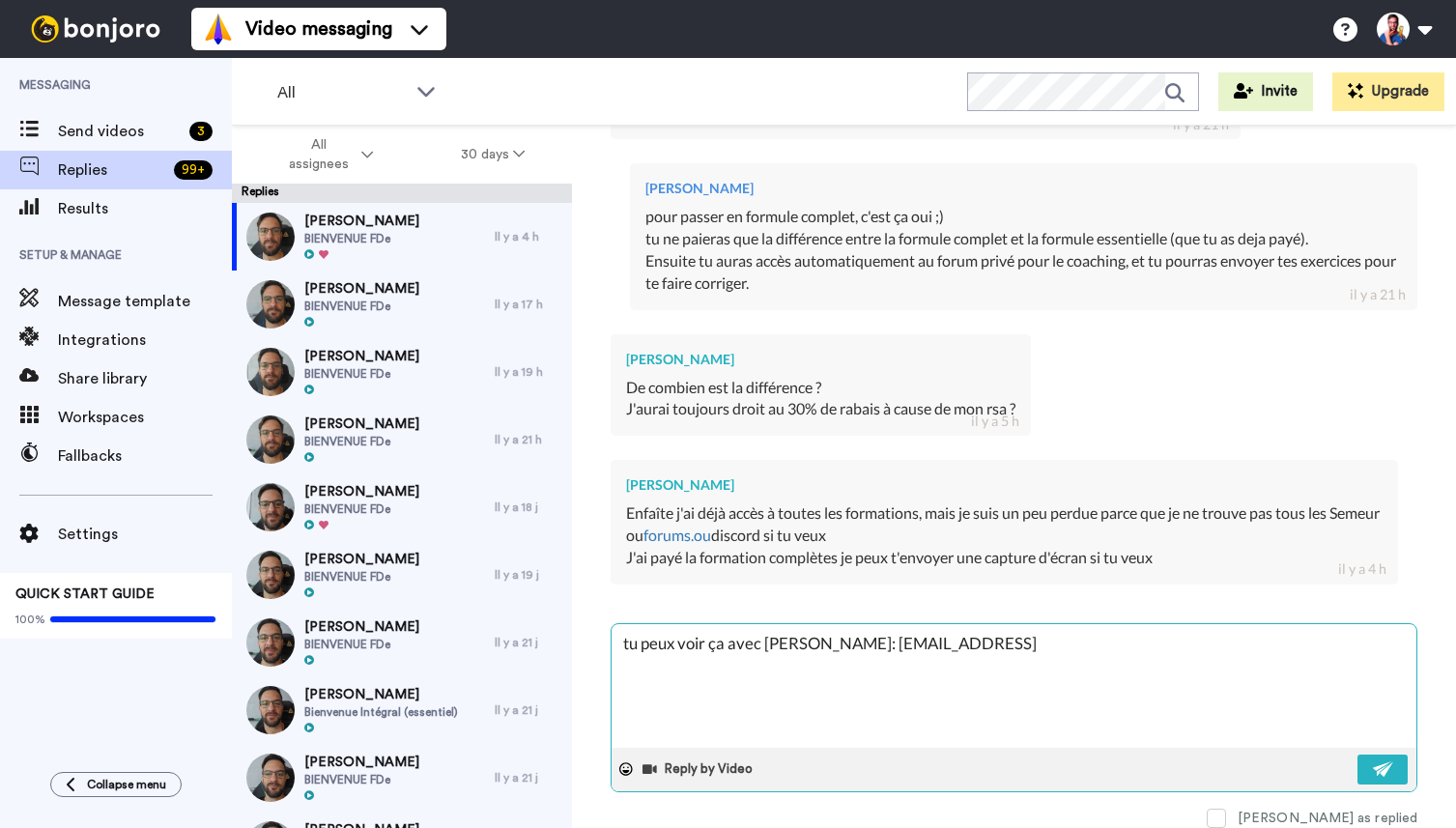
type textarea "x"
type textarea "tu peux voir ça avec [PERSON_NAME]: [EMAIL_ADDRESS][DOMAIN_NAME]"
type textarea "x"
type textarea "tu peux voir ça avec [PERSON_NAME]: [EMAIL_ADDRESS][DOMAIN_NAME]"
type textarea "x"
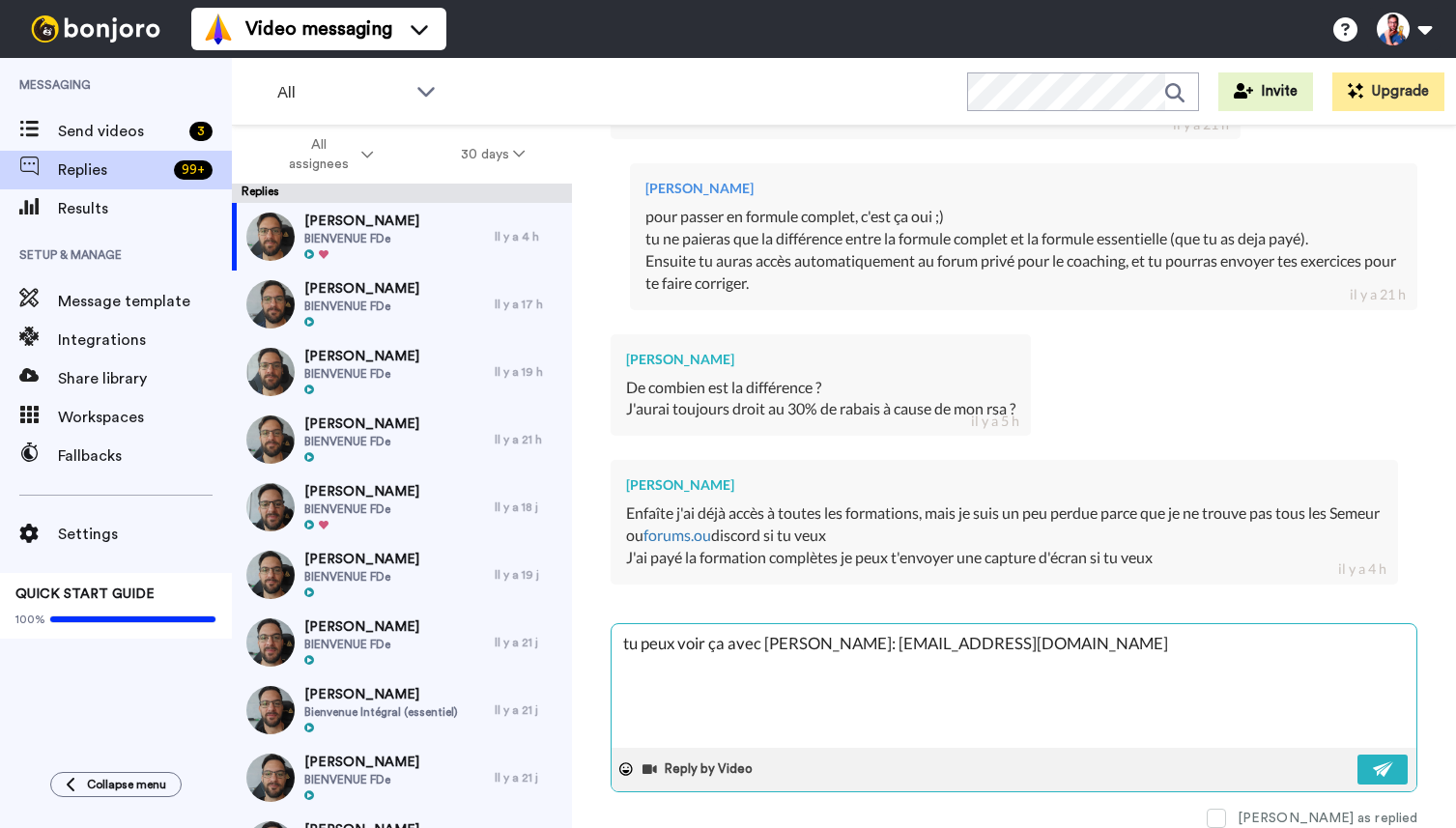
type textarea "tu peux voir ça avec [PERSON_NAME]: [EMAIL_ADDRESS][DOMAIN_NAME] C"
type textarea "x"
type textarea "tu peux voir ça avec [PERSON_NAME]: [EMAIL_ADDRESS][DOMAIN_NAME] C'"
type textarea "x"
type textarea "tu peux voir ça avec [PERSON_NAME]: [EMAIL_ADDRESS][DOMAIN_NAME] C'e"
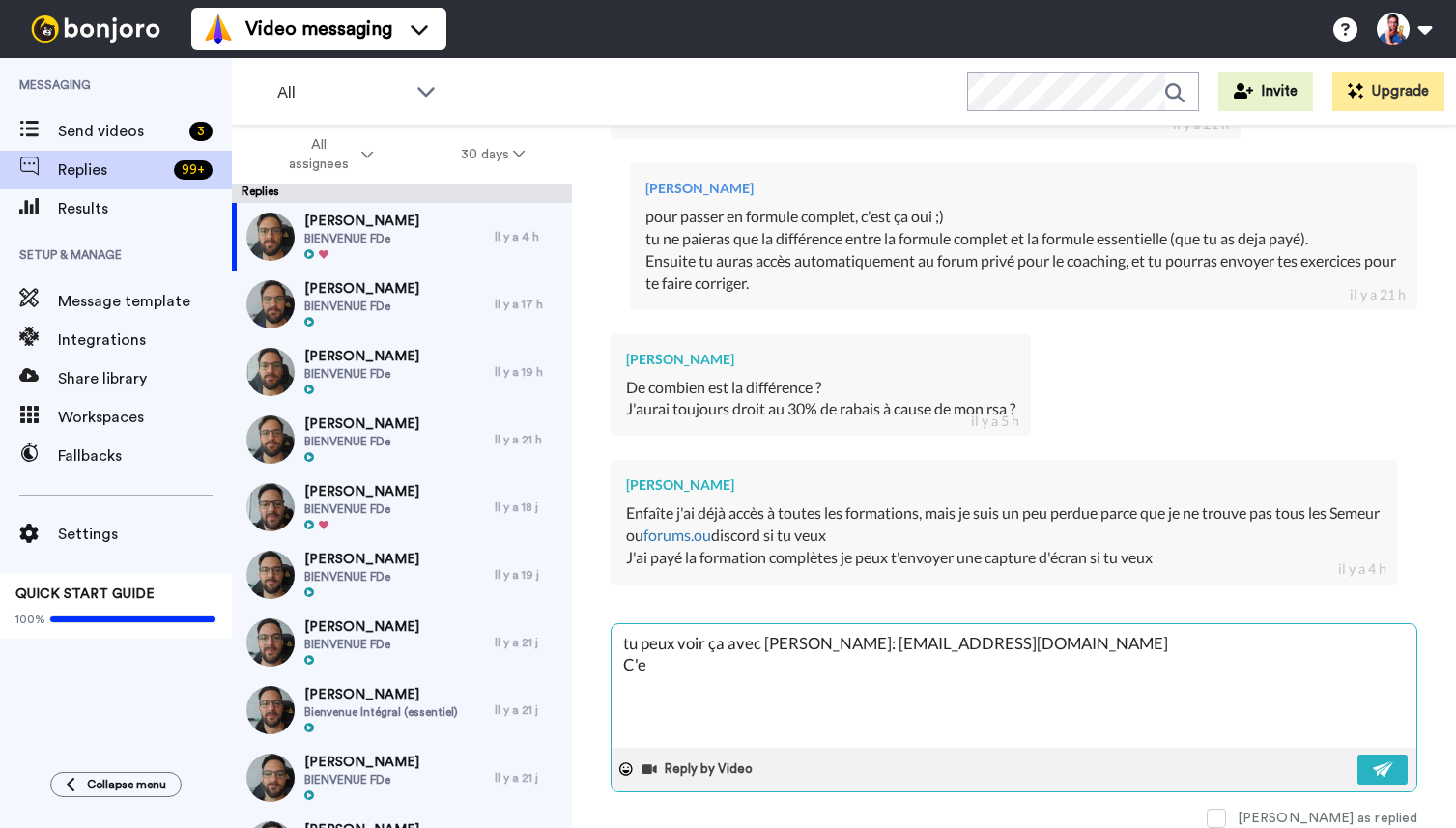
type textarea "x"
type textarea "tu peux voir ça avec [PERSON_NAME]: [EMAIL_ADDRESS][DOMAIN_NAME] C'es"
type textarea "x"
type textarea "tu peux voir ça avec [PERSON_NAME]: [EMAIL_ADDRESS][DOMAIN_NAME] C'est"
type textarea "x"
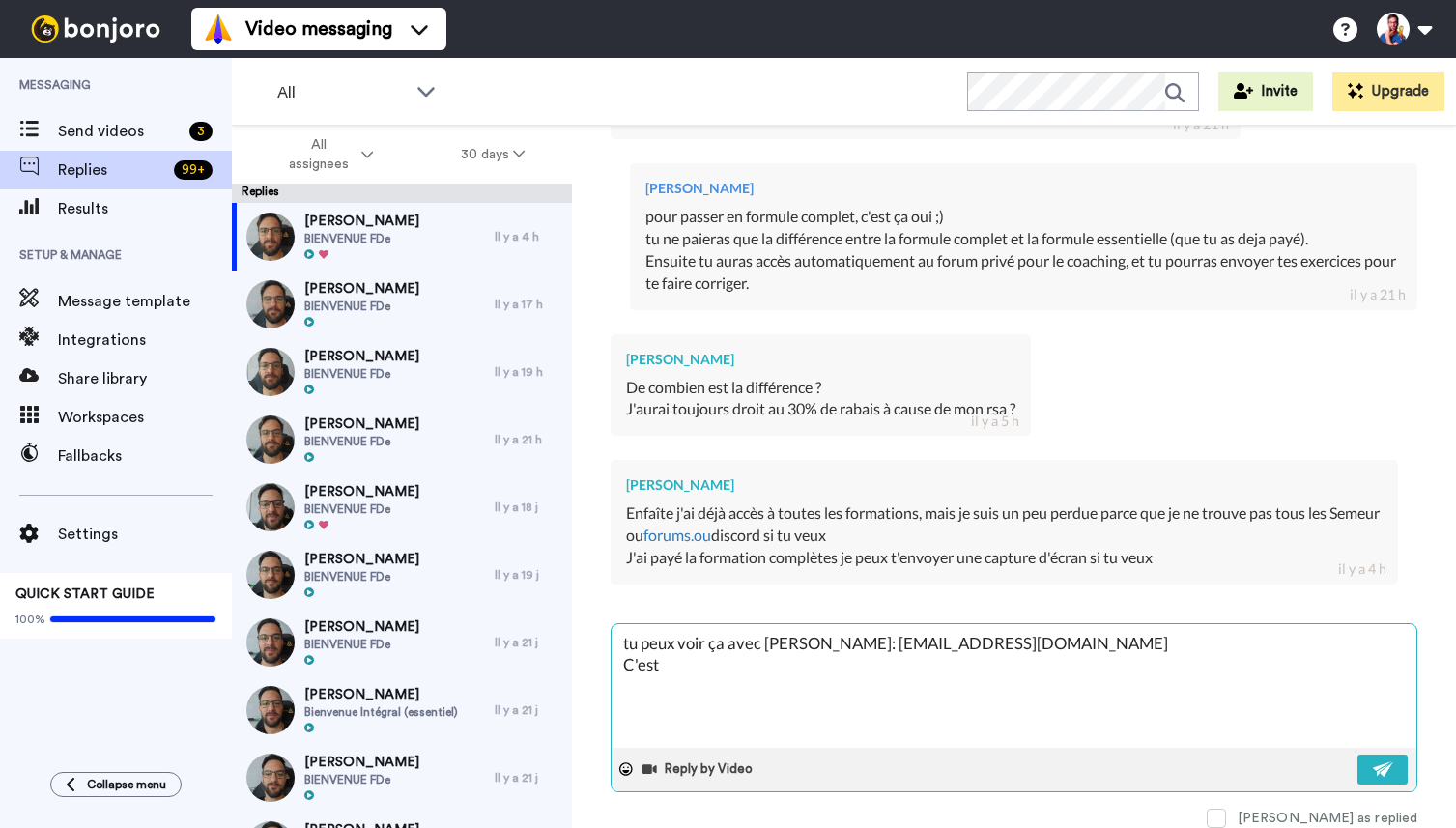
type textarea "tu peux voir ça avec [PERSON_NAME]: [EMAIL_ADDRESS][DOMAIN_NAME] C'est"
type textarea "x"
type textarea "tu peux voir ça avec [PERSON_NAME]: [EMAIL_ADDRESS][DOMAIN_NAME] C'est l"
type textarea "x"
type textarea "tu peux voir ça avec [PERSON_NAME]: [EMAIL_ADDRESS][DOMAIN_NAME] C'est lu"
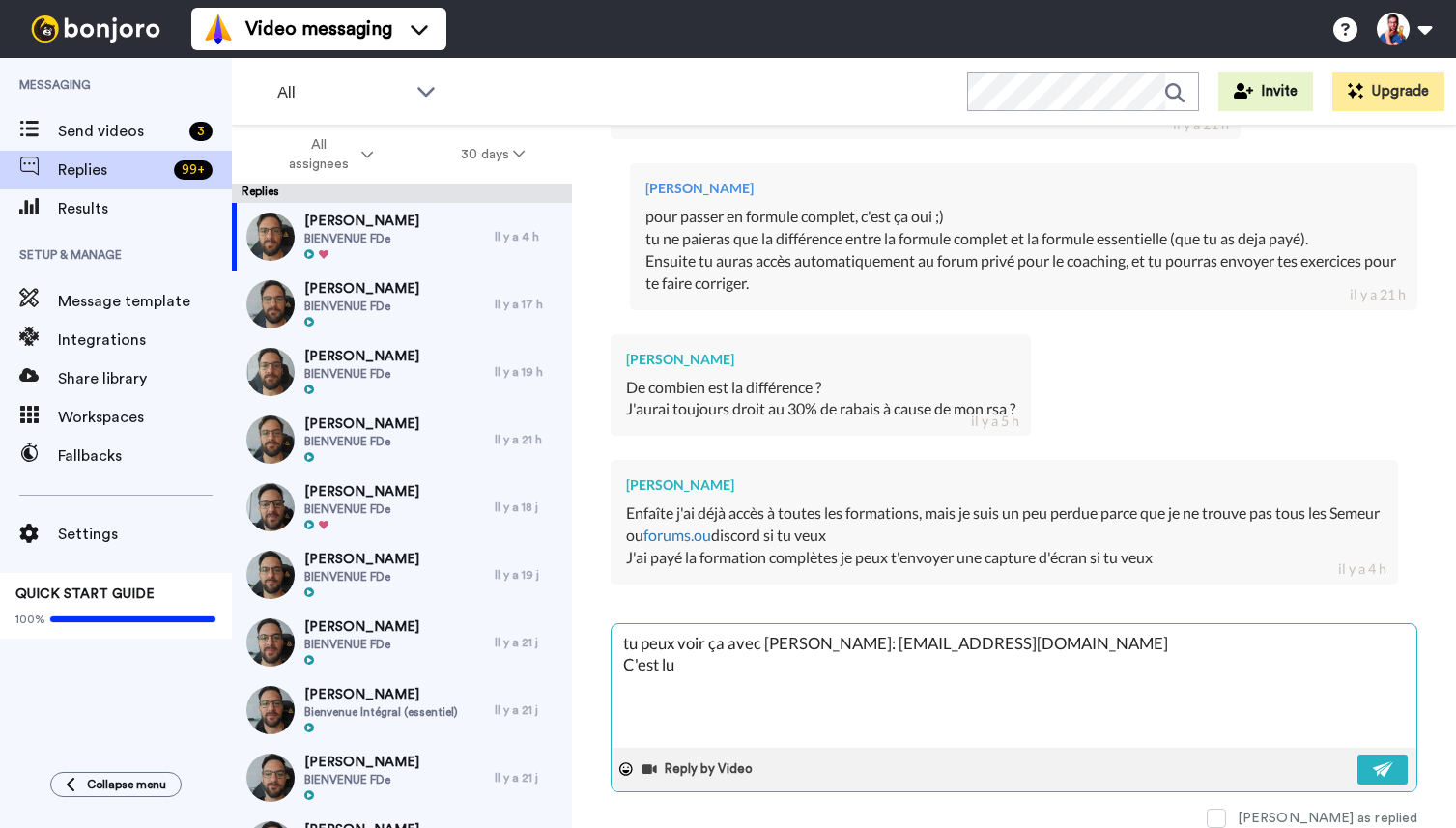
type textarea "x"
type textarea "tu peux voir ça avec [PERSON_NAME]: [EMAIL_ADDRESS][DOMAIN_NAME] C'est lui"
type textarea "x"
type textarea "tu peux voir ça avec [PERSON_NAME]: [EMAIL_ADDRESS][DOMAIN_NAME] C'est lui"
type textarea "x"
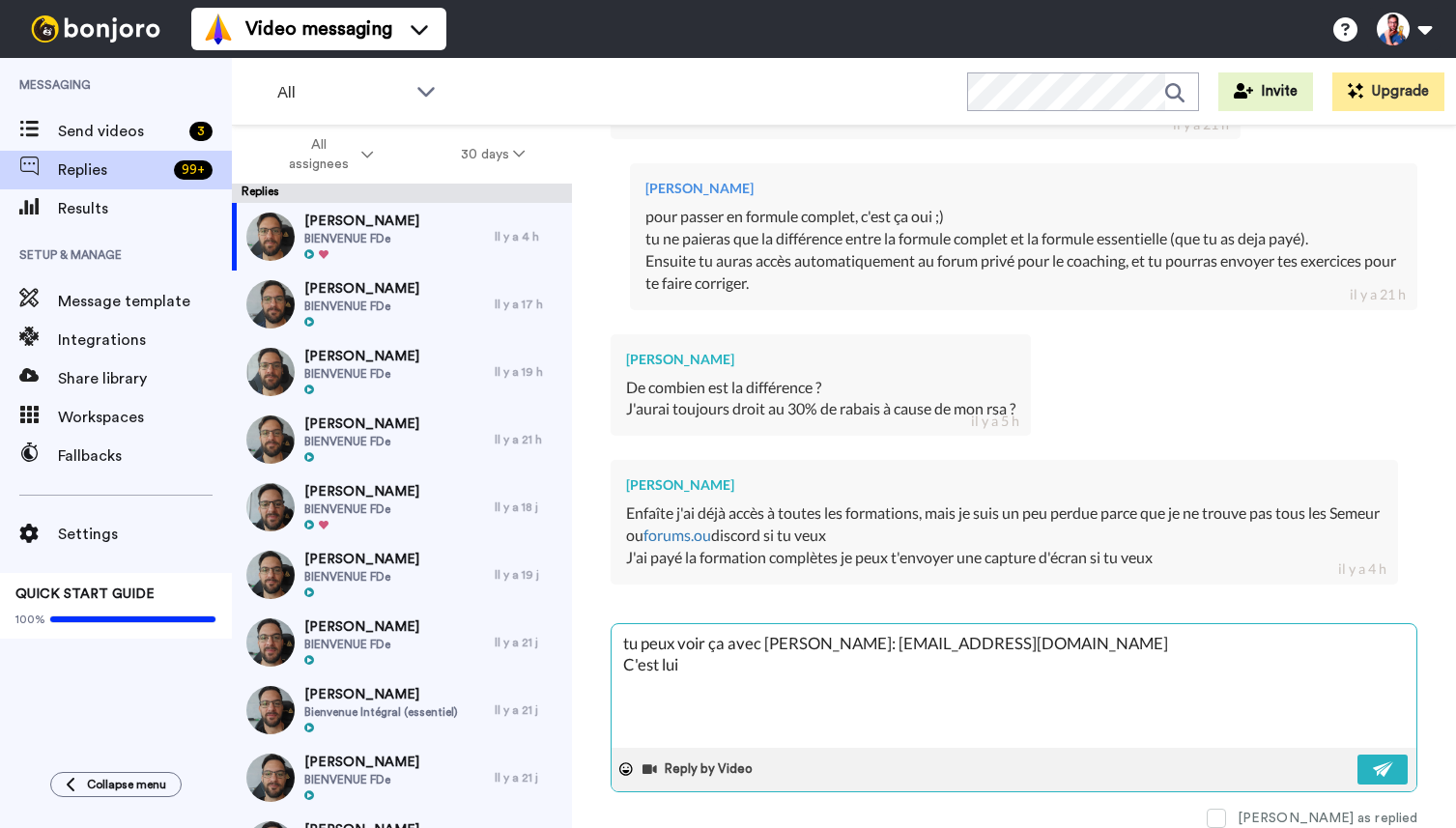
type textarea "tu peux voir ça avec [PERSON_NAME]: [EMAIL_ADDRESS][DOMAIN_NAME] C'est lui q"
type textarea "x"
type textarea "tu peux voir ça avec [PERSON_NAME]: [EMAIL_ADDRESS][DOMAIN_NAME] C'est lui qu"
type textarea "x"
type textarea "tu peux voir ça avec [PERSON_NAME]: [EMAIL_ADDRESS][DOMAIN_NAME] C'est lui qui"
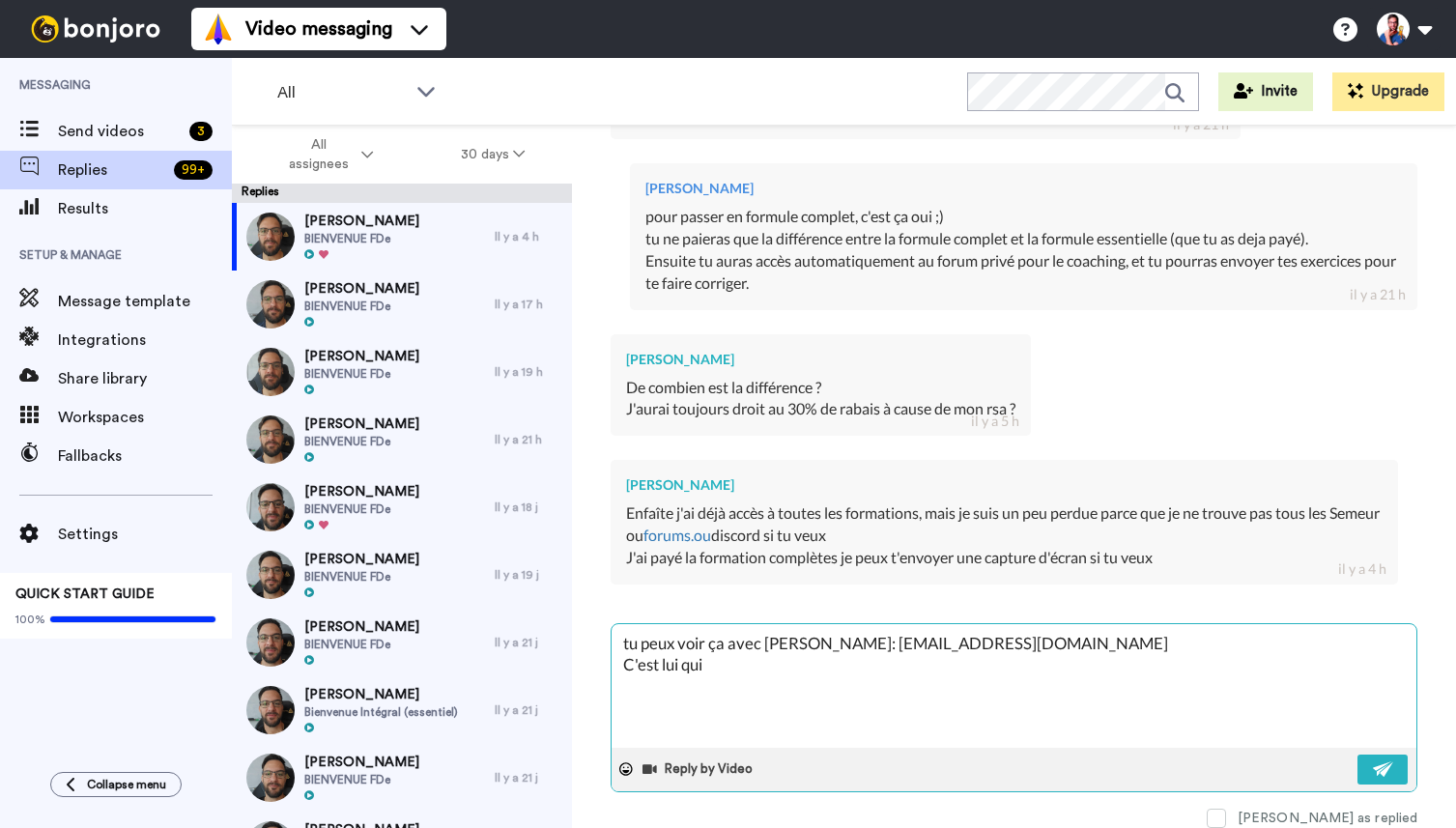
type textarea "x"
type textarea "tu peux voir ça avec [PERSON_NAME]: [EMAIL_ADDRESS][DOMAIN_NAME] C'est lui qui"
type textarea "x"
type textarea "tu peux voir ça avec [PERSON_NAME]: [EMAIL_ADDRESS][DOMAIN_NAME] C'est lui qui s"
type textarea "x"
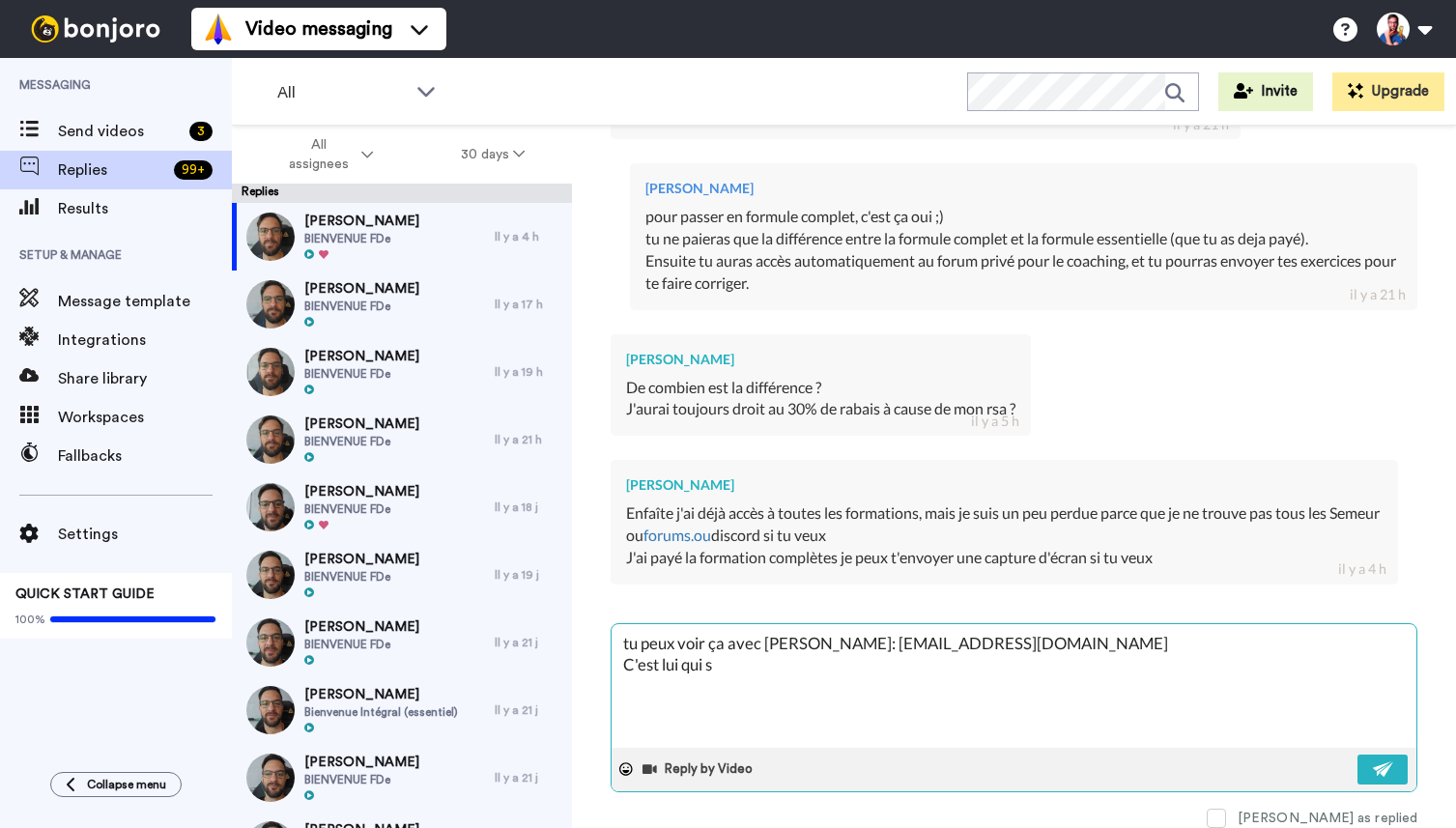
type textarea "tu peux voir ça avec [PERSON_NAME]: [EMAIL_ADDRESS][DOMAIN_NAME] C'est lui qui …"
type textarea "x"
type textarea "tu peux voir ça avec [PERSON_NAME]: [EMAIL_ADDRESS][DOMAIN_NAME] C'est lui qui …"
type textarea "x"
type textarea "tu peux voir ça avec [PERSON_NAME]: [EMAIL_ADDRESS][DOMAIN_NAME] C'est lui qui …"
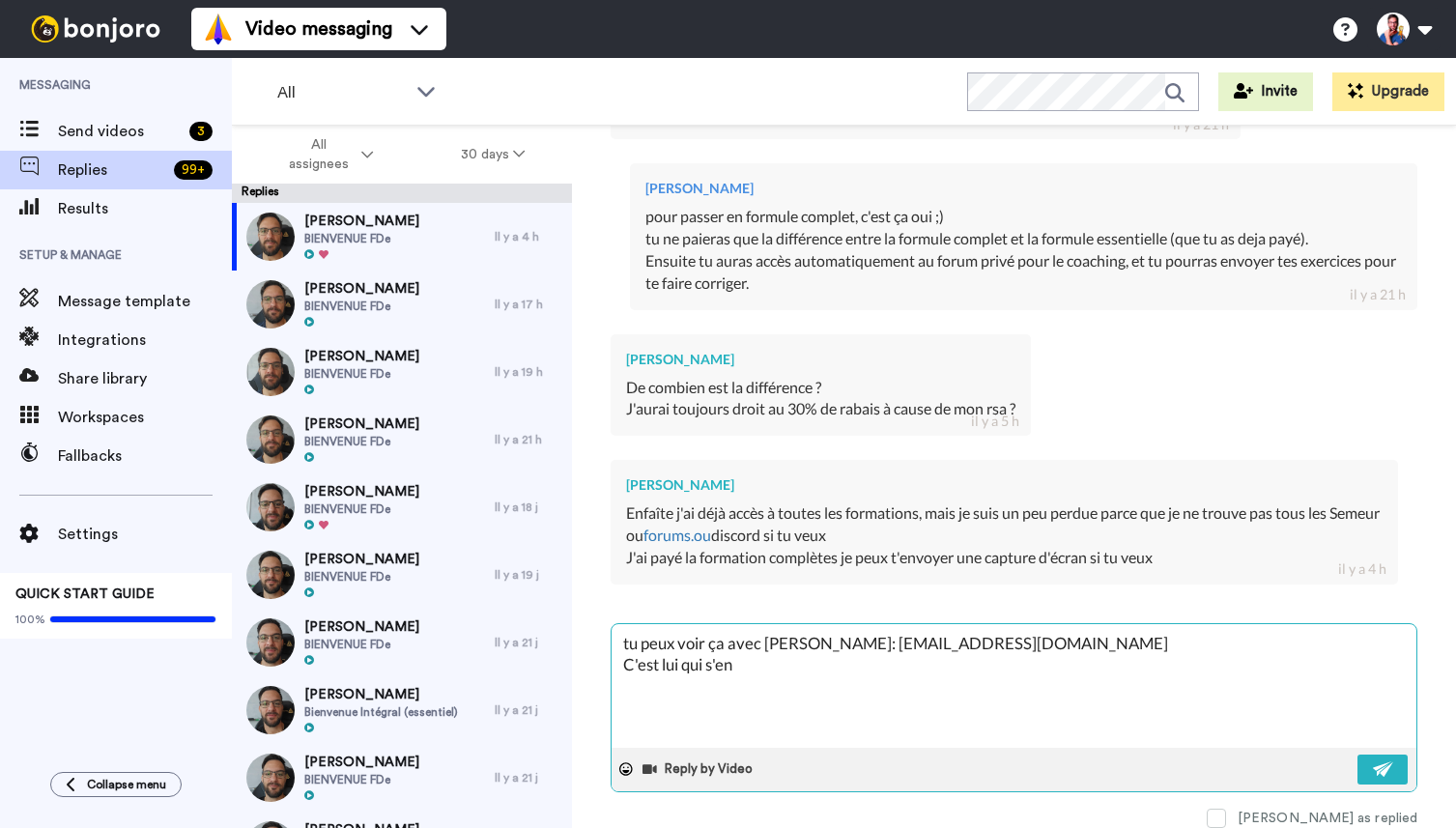
type textarea "x"
type textarea "tu peux voir ça avec [PERSON_NAME]: [EMAIL_ADDRESS][DOMAIN_NAME] C'est lui qui …"
type textarea "x"
type textarea "tu peux voir ça avec [PERSON_NAME]: [EMAIL_ADDRESS][DOMAIN_NAME] C'est lui qui …"
type textarea "x"
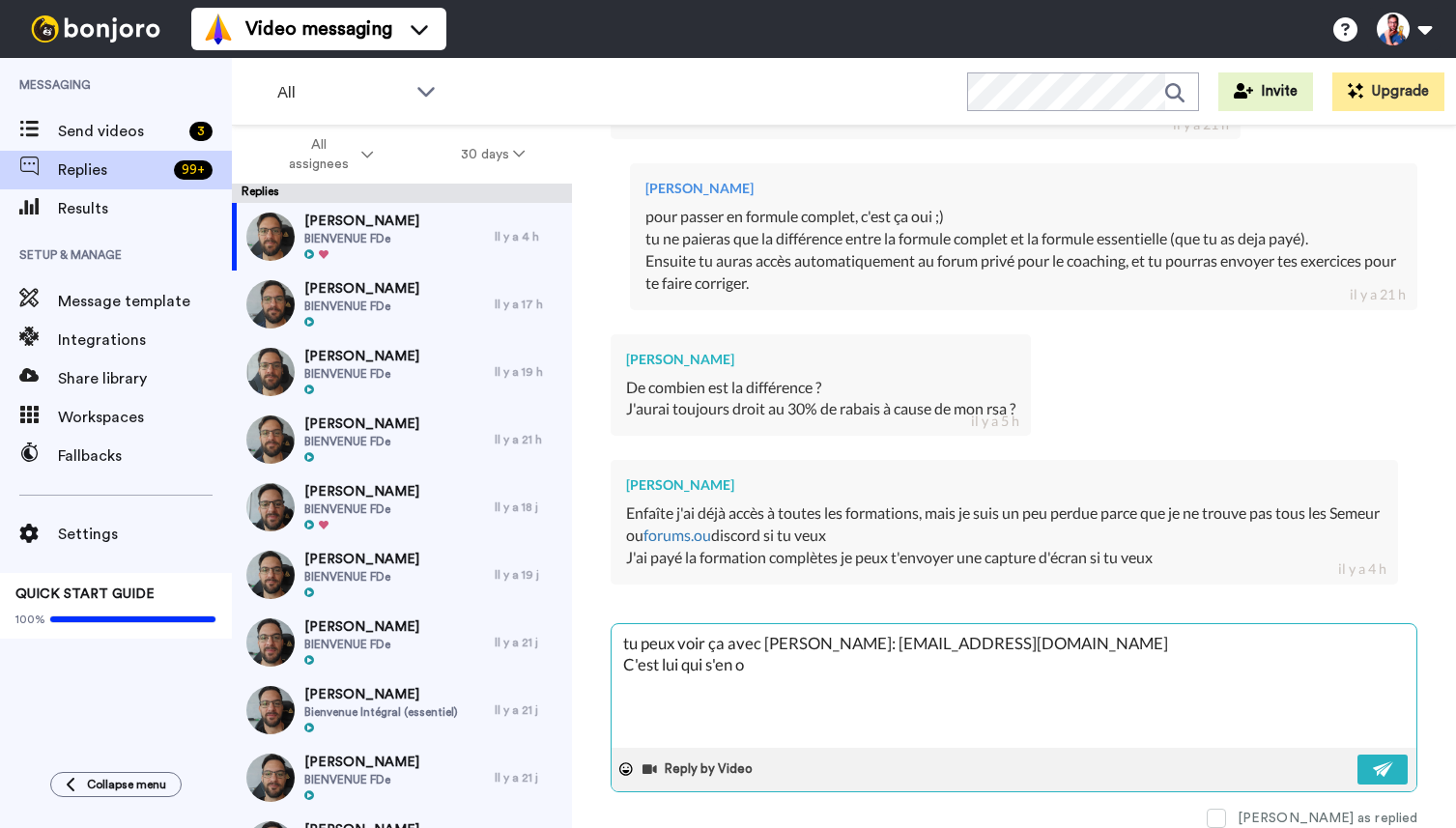
type textarea "tu peux voir ça avec [PERSON_NAME]: [EMAIL_ADDRESS][DOMAIN_NAME] C'est lui qui …"
type textarea "x"
type textarea "tu peux voir ça avec [PERSON_NAME]: [EMAIL_ADDRESS][DOMAIN_NAME] C'est lui qui …"
type textarea "x"
type textarea "tu peux voir ça avec [PERSON_NAME]: [EMAIL_ADDRESS][DOMAIN_NAME] C'est lui qui …"
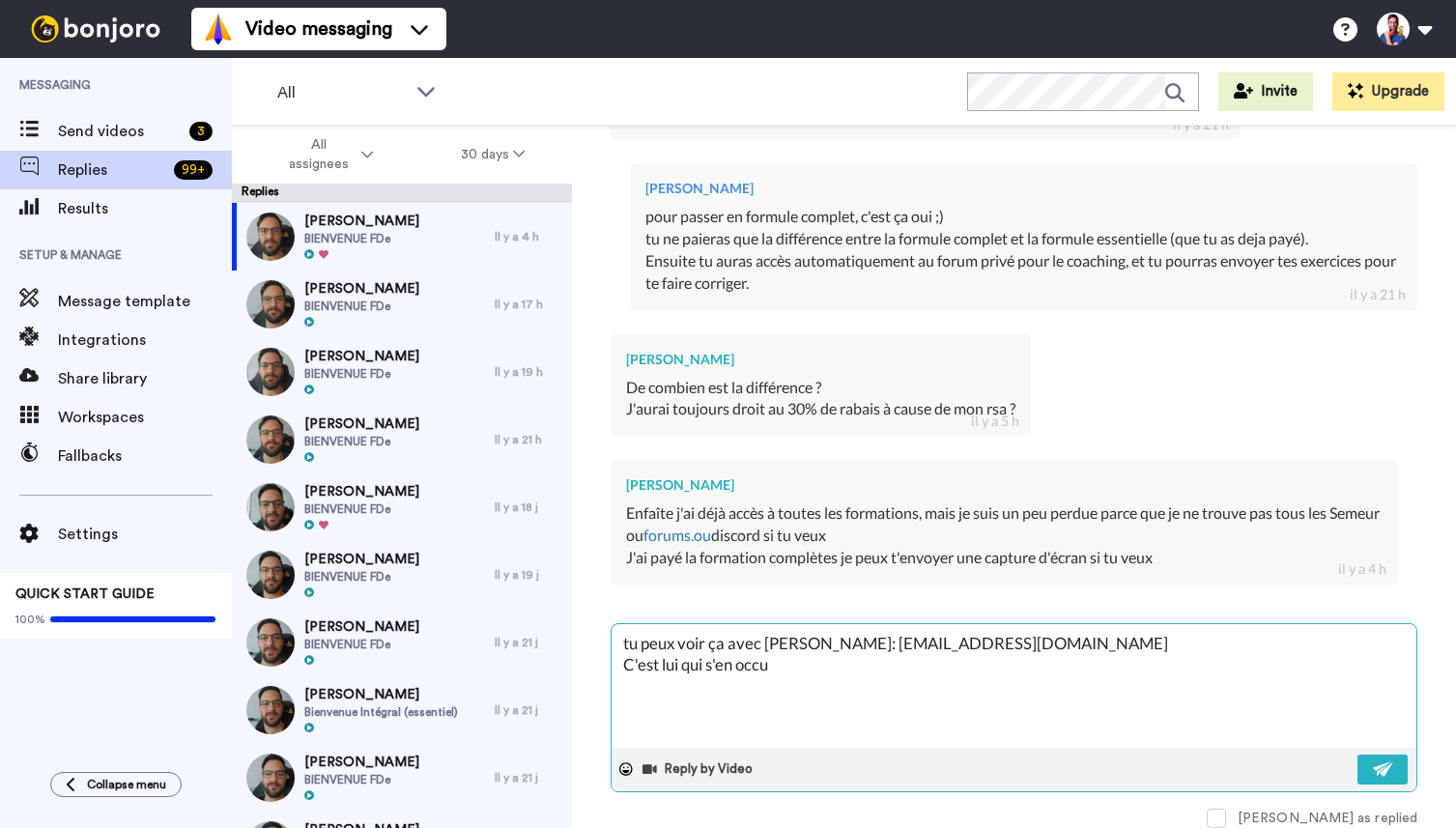
type textarea "x"
type textarea "tu peux voir ça avec [PERSON_NAME]: [EMAIL_ADDRESS][DOMAIN_NAME] C'est lui qui …"
type textarea "x"
type textarea "tu peux voir ça avec [PERSON_NAME]: [EMAIL_ADDRESS][DOMAIN_NAME] C'est lui qui …"
type textarea "x"
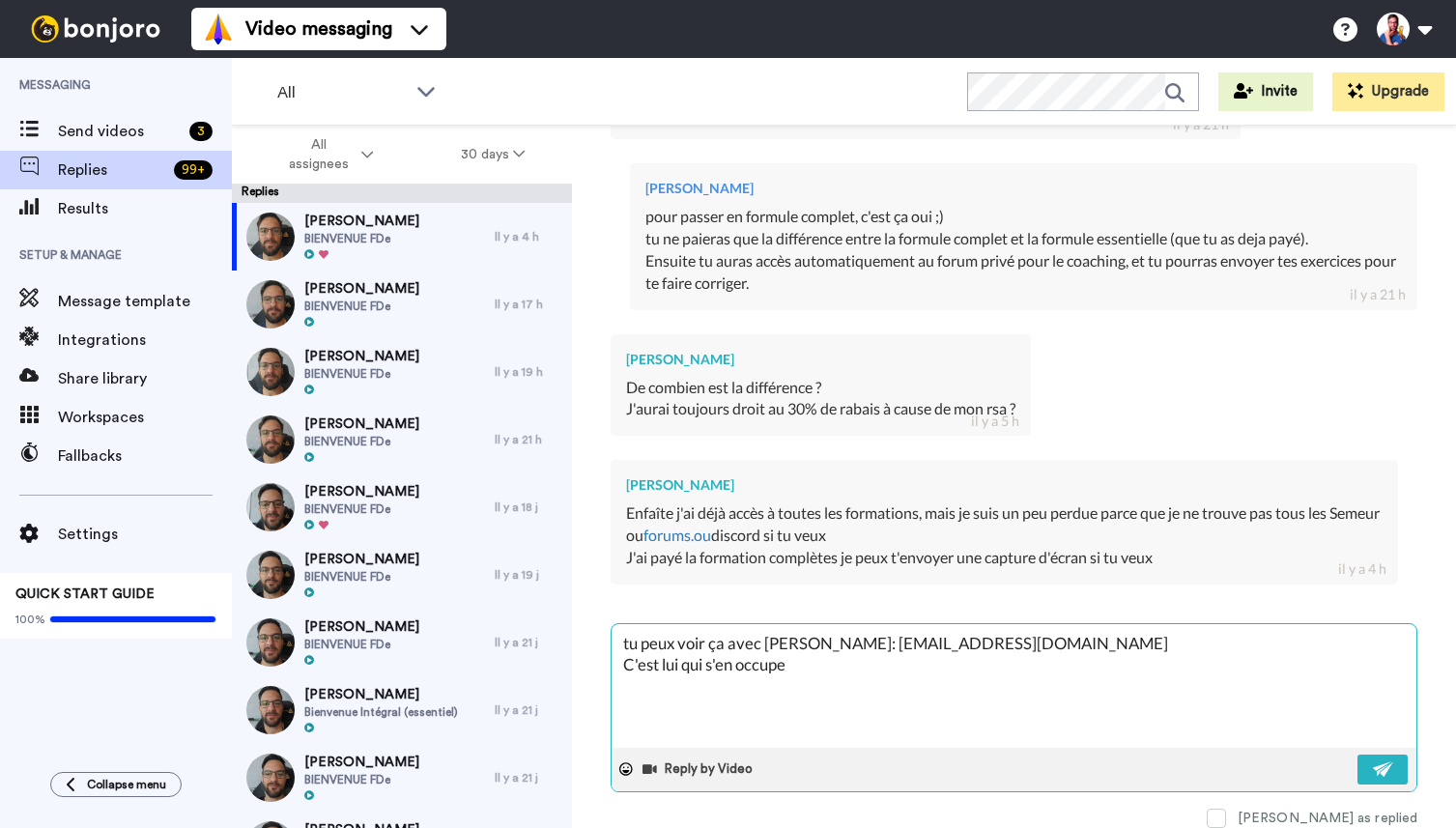
type textarea "tu peux voir ça avec [PERSON_NAME]: [EMAIL_ADDRESS][DOMAIN_NAME] C'est lui qui …"
type textarea "x"
type textarea "tu peux voir ça avec [PERSON_NAME]: [EMAIL_ADDRESS][DOMAIN_NAME] C'est lui qui …"
type textarea "x"
type textarea "tu peux voir ça avec [PERSON_NAME]: [EMAIL_ADDRESS][DOMAIN_NAME] C'est lui qui …"
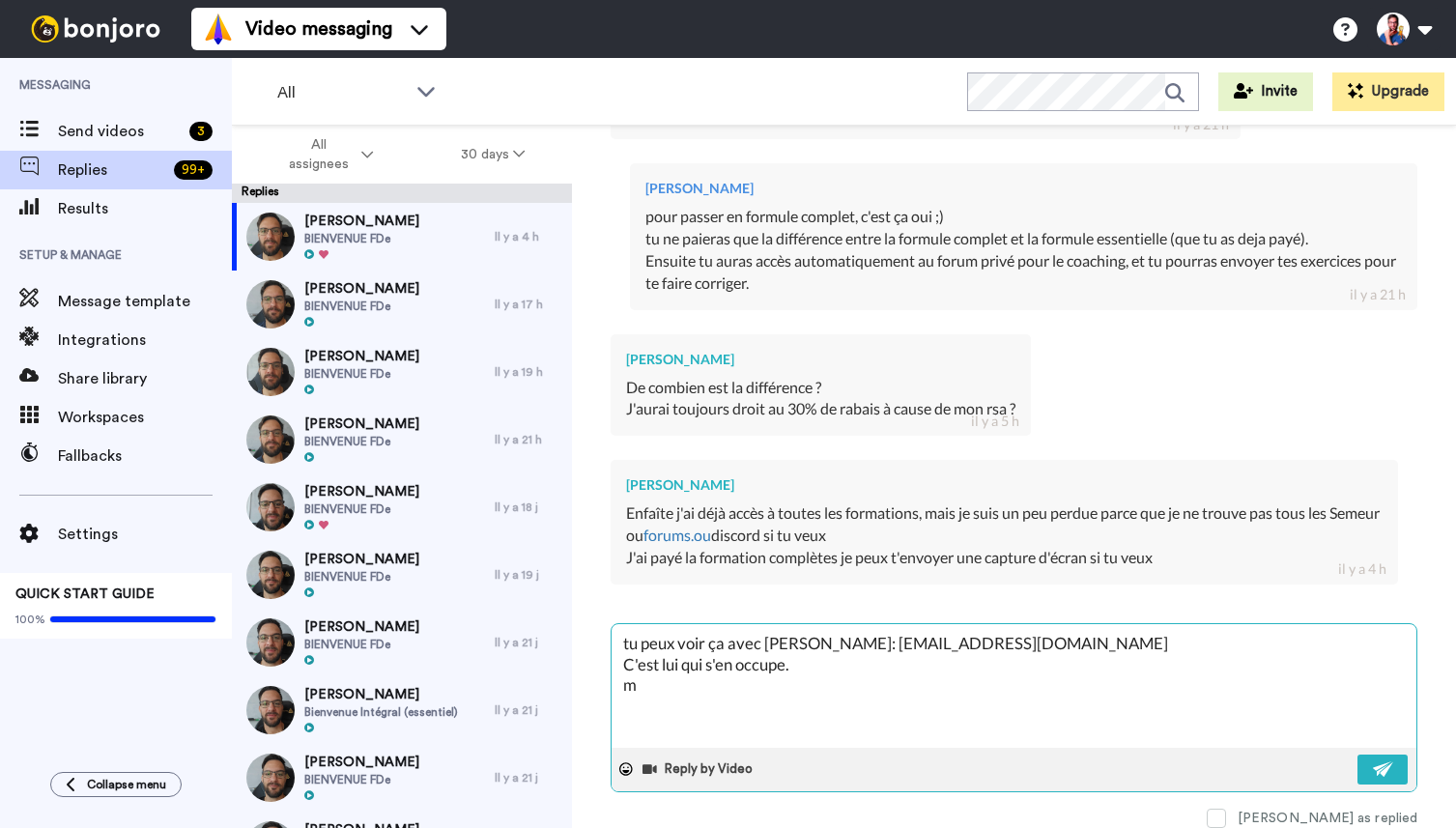
type textarea "x"
type textarea "tu peux voir ça avec [PERSON_NAME]: [EMAIL_ADDRESS][DOMAIN_NAME] C'est lui qui …"
type textarea "x"
type textarea "tu peux voir ça avec [PERSON_NAME]: [EMAIL_ADDRESS][DOMAIN_NAME] C'est lui qui …"
type textarea "x"
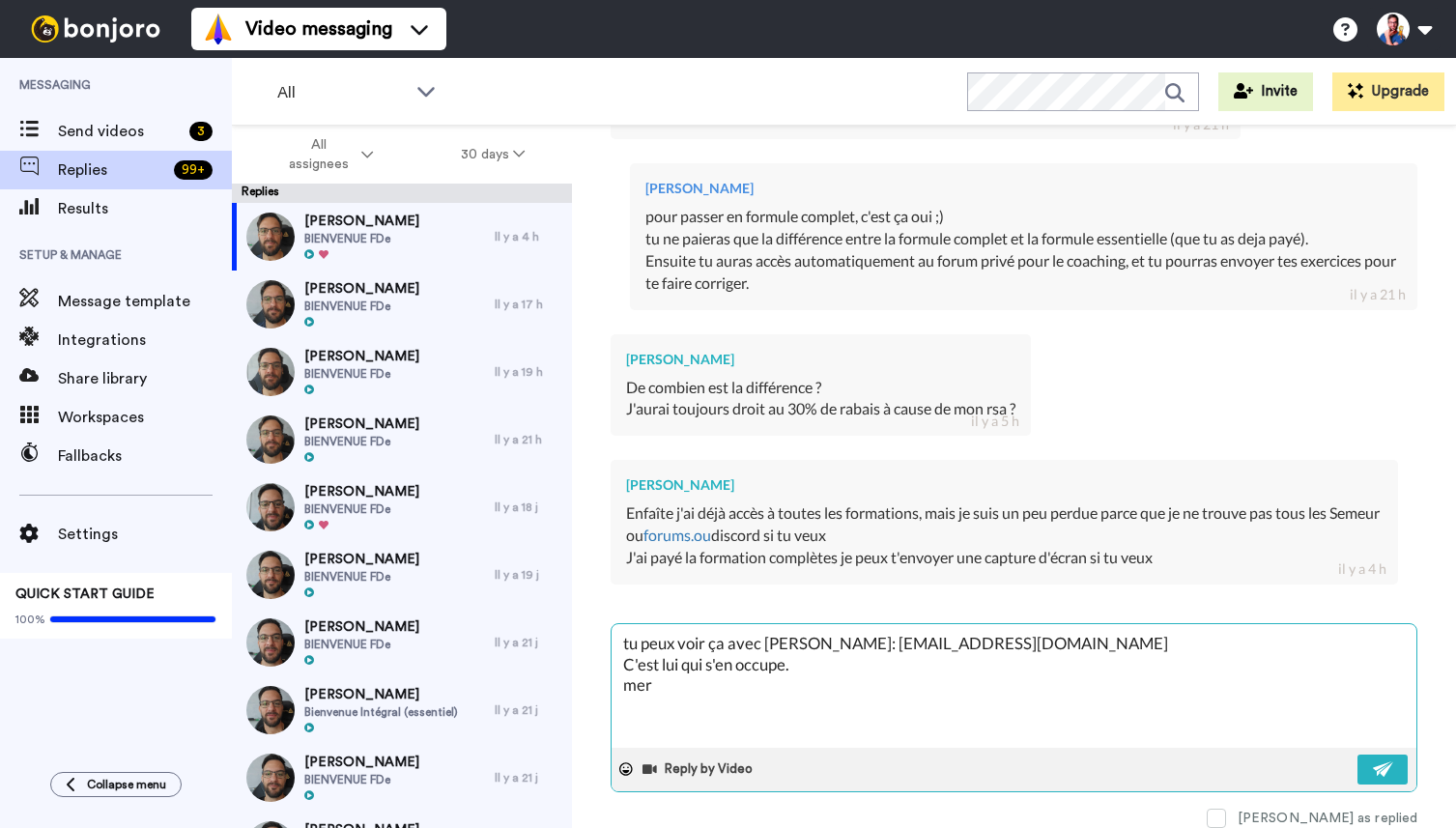
type textarea "tu peux voir ça avec [PERSON_NAME]: [EMAIL_ADDRESS][DOMAIN_NAME] C'est lui qui …"
type textarea "x"
type textarea "tu peux voir ça avec [PERSON_NAME]: [EMAIL_ADDRESS][DOMAIN_NAME] C'est lui qui …"
click at [1375, 766] on img at bounding box center [1384, 769] width 22 height 16
type textarea "x"
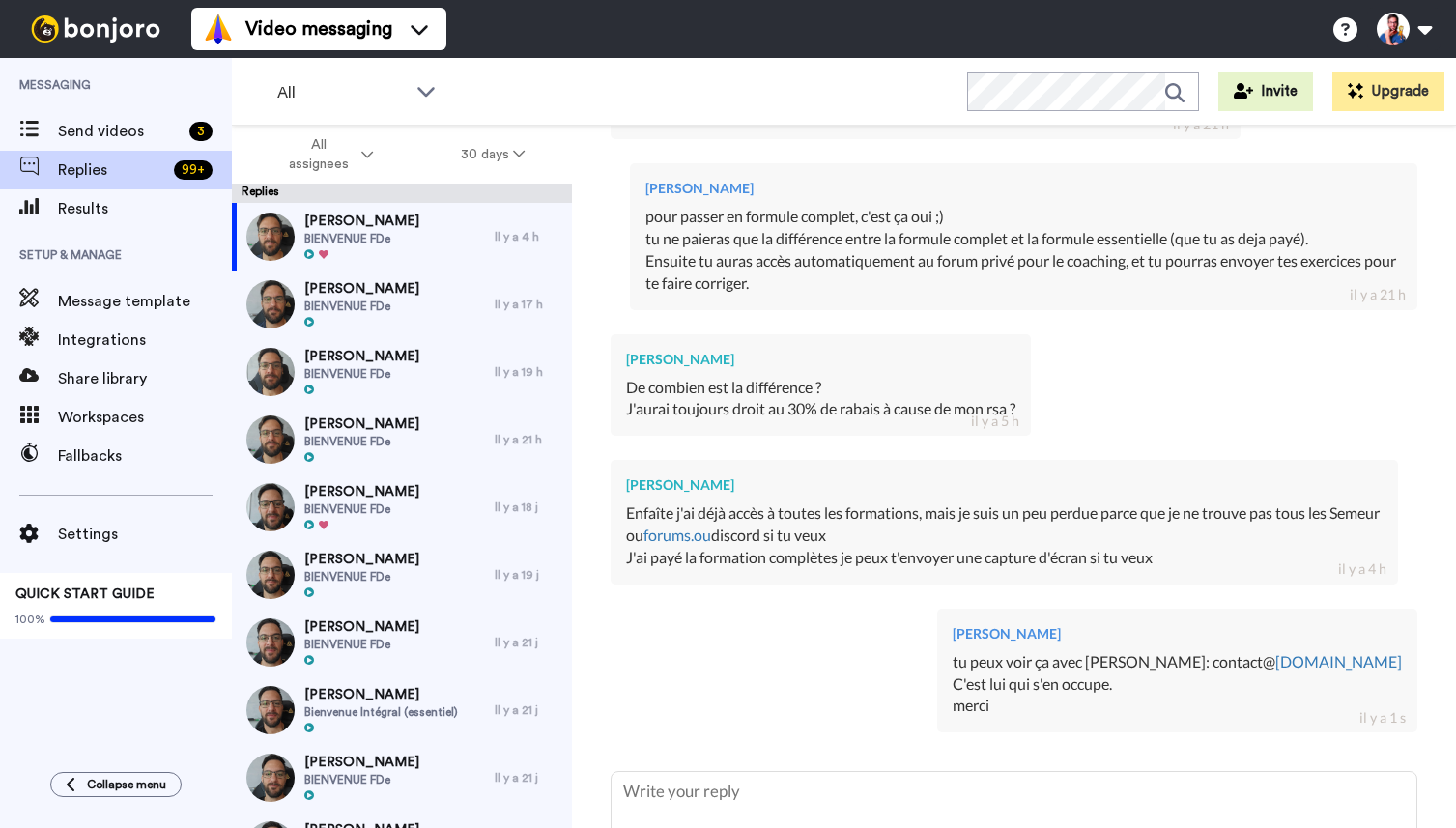
type textarea "x"
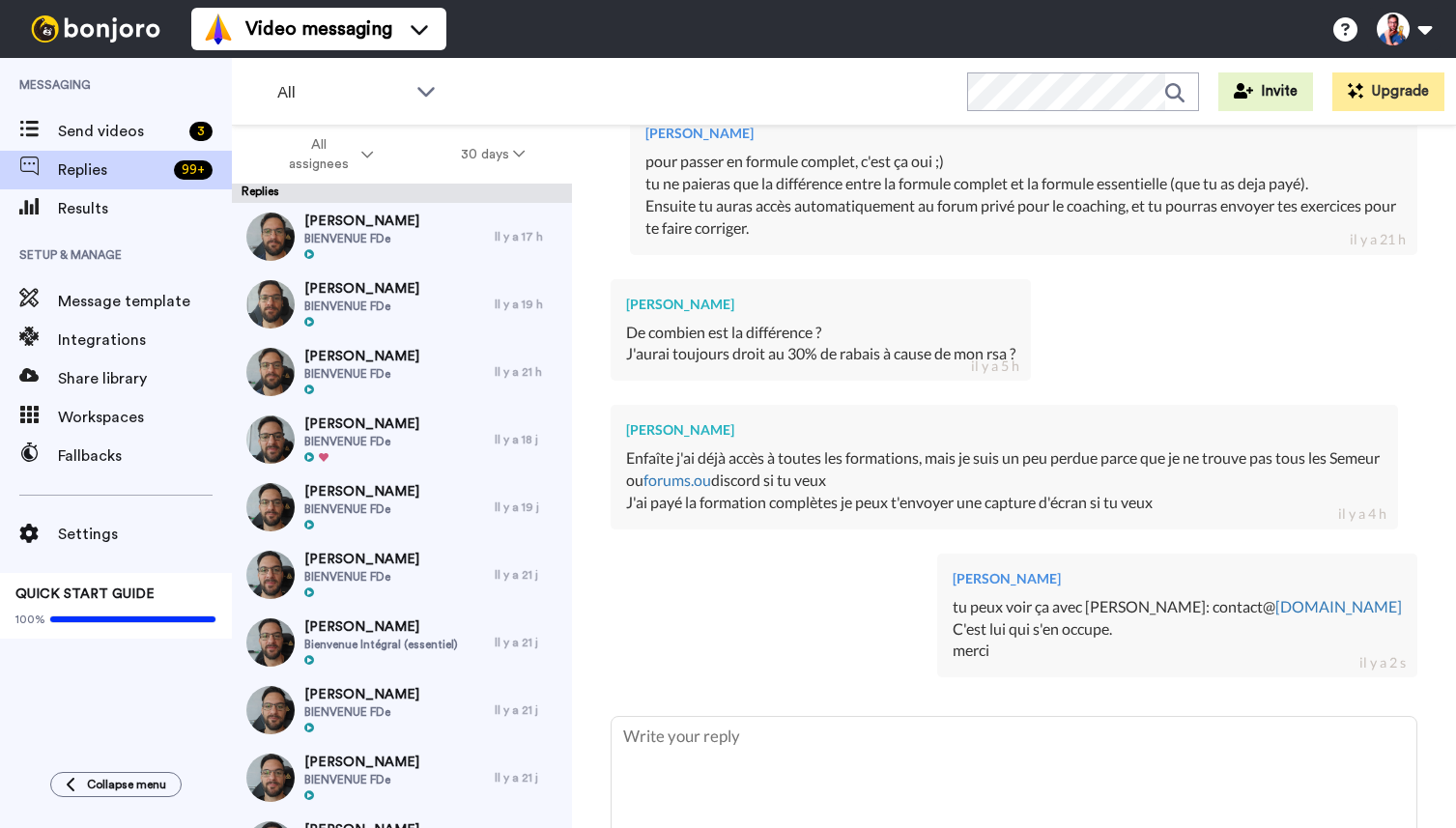
scroll to position [991, 0]
